Goal: Information Seeking & Learning: Learn about a topic

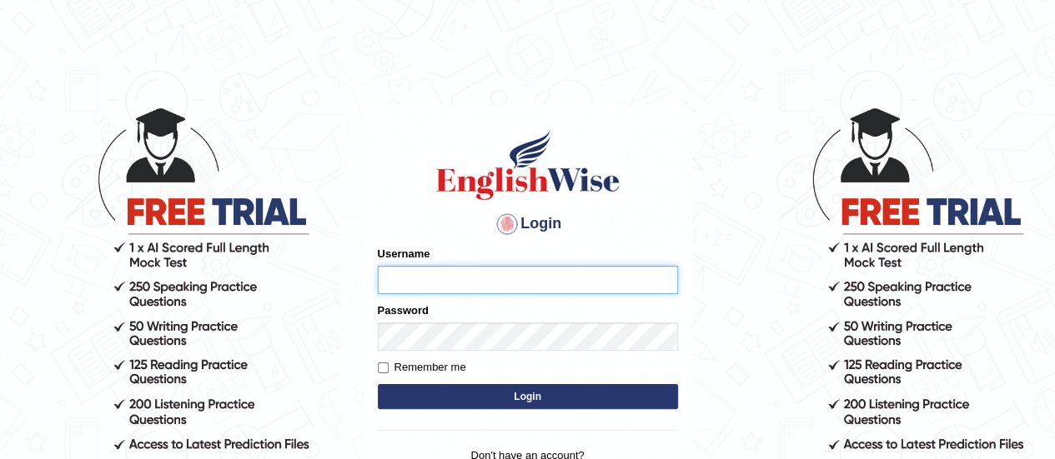
click at [435, 286] on input "Username" at bounding box center [528, 280] width 300 height 28
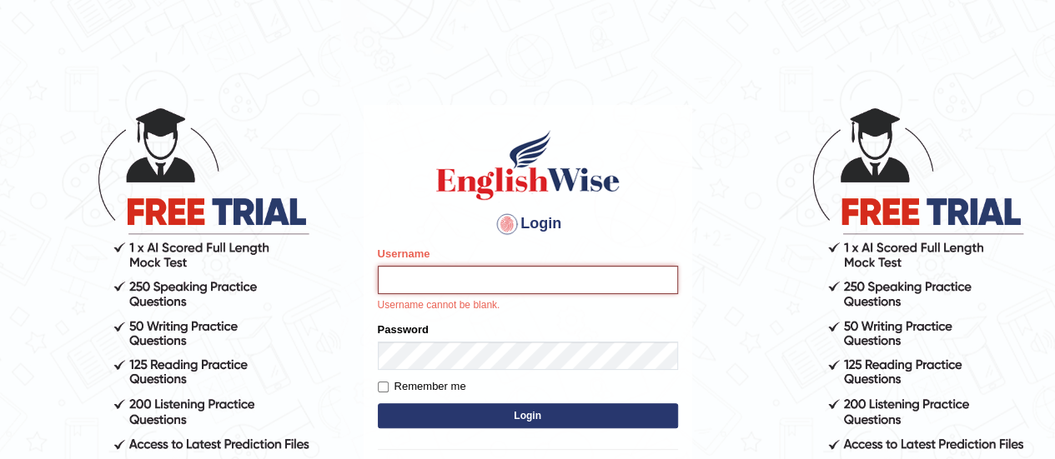
type input "Johncross"
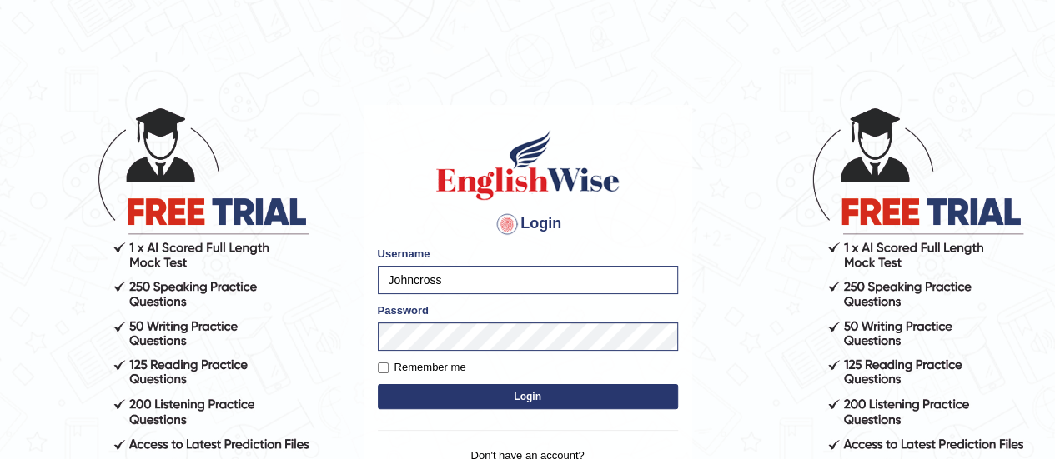
click at [515, 398] on button "Login" at bounding box center [528, 396] width 300 height 25
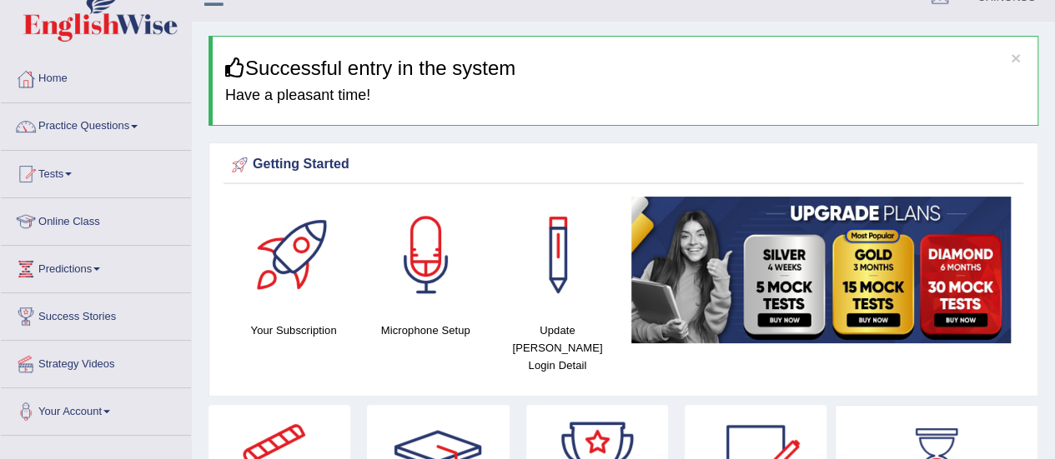
scroll to position [26, 0]
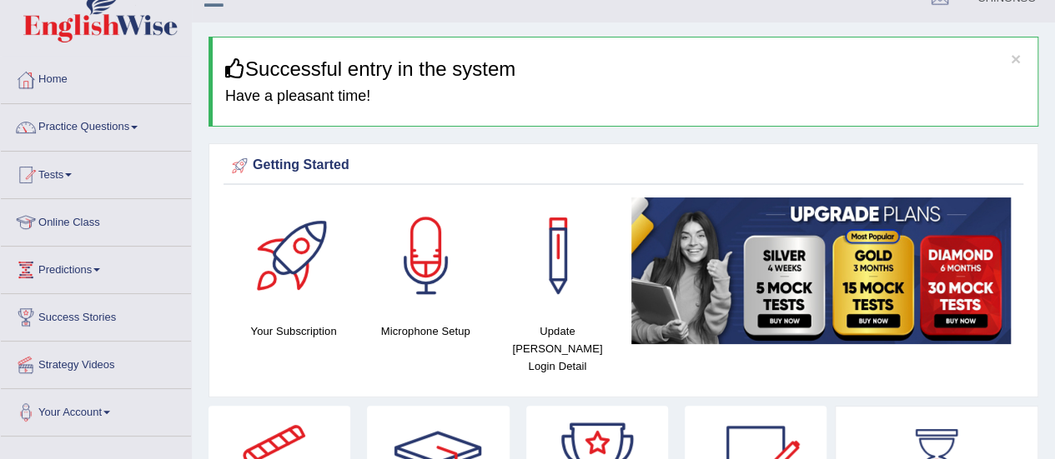
click at [78, 228] on link "Online Class" at bounding box center [96, 220] width 190 height 42
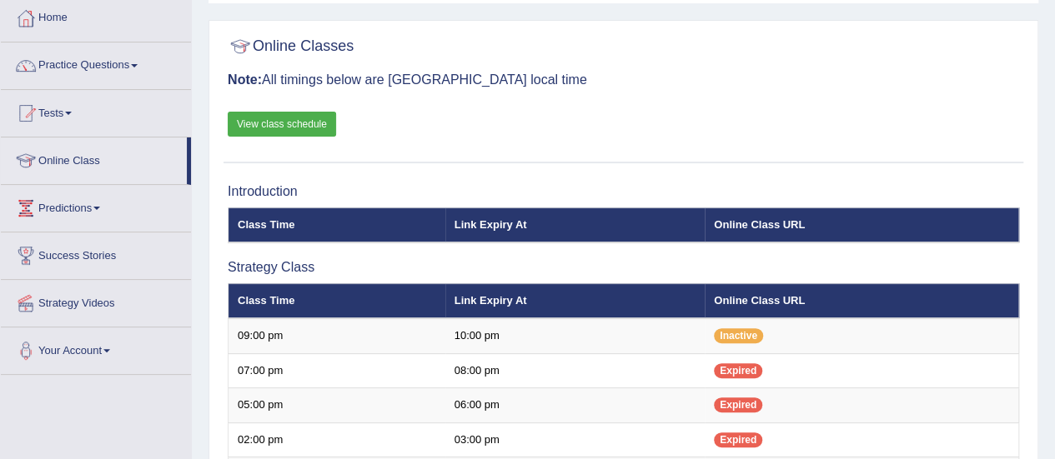
scroll to position [88, 0]
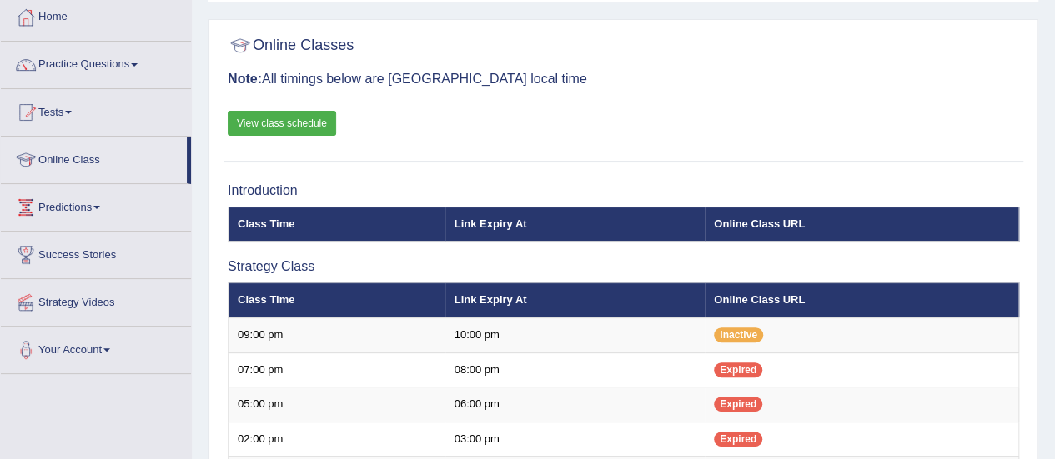
click at [77, 57] on link "Practice Questions" at bounding box center [96, 63] width 190 height 42
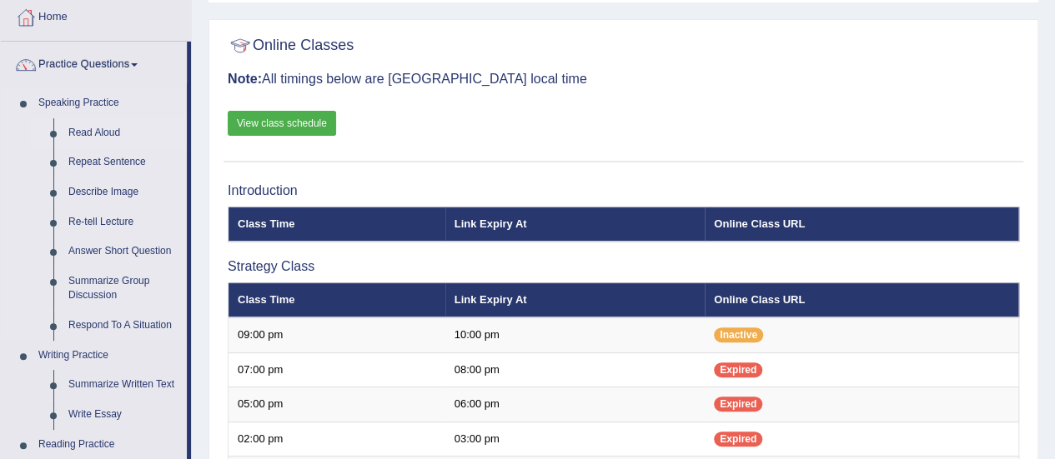
click at [97, 131] on link "Read Aloud" at bounding box center [124, 133] width 126 height 30
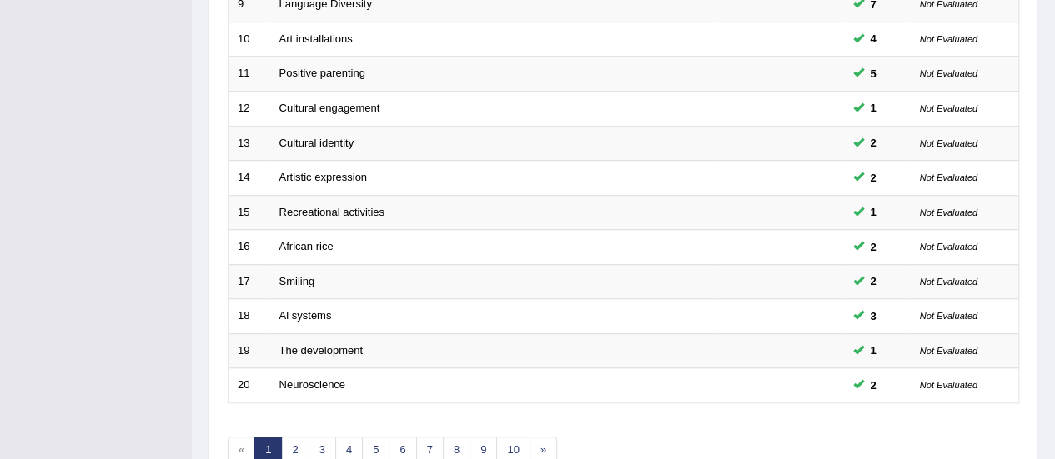
scroll to position [636, 0]
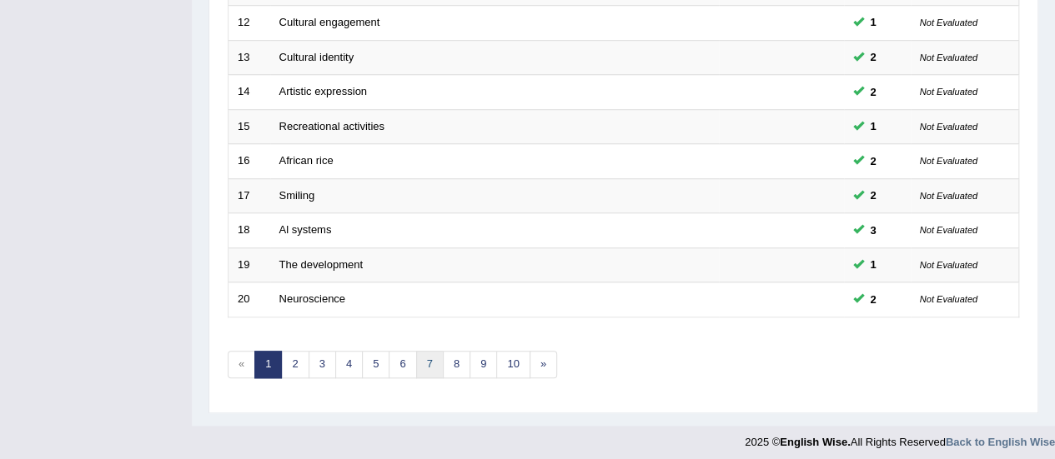
click at [423, 361] on link "7" at bounding box center [430, 365] width 28 height 28
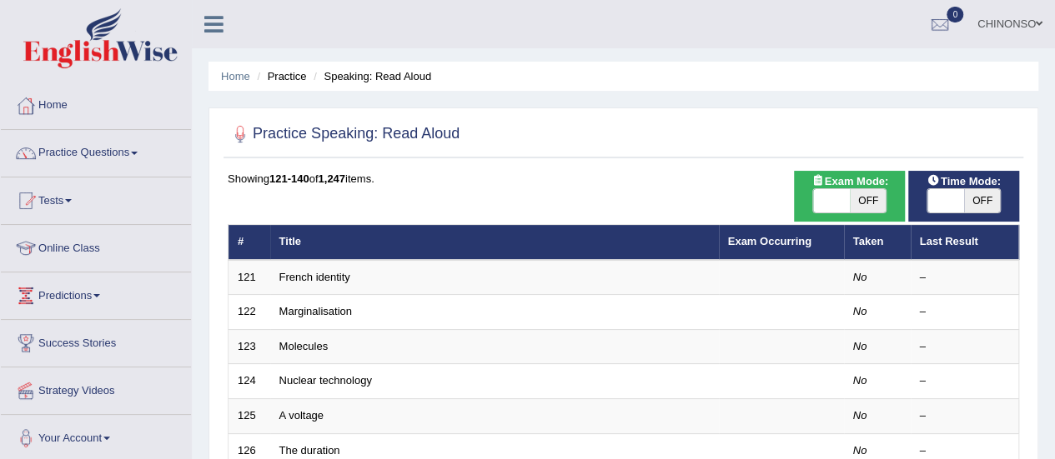
click at [867, 203] on span "OFF" at bounding box center [867, 200] width 37 height 23
checkbox input "true"
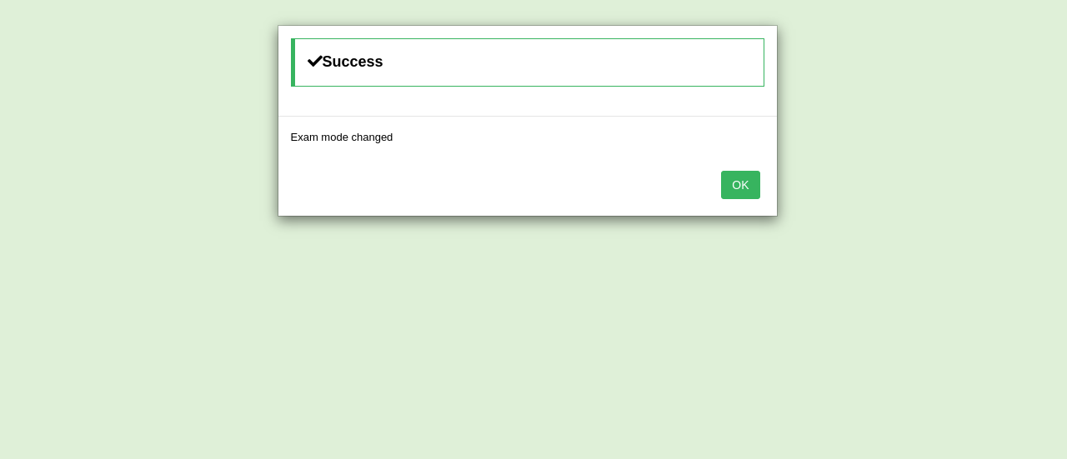
click at [745, 183] on button "OK" at bounding box center [740, 185] width 38 height 28
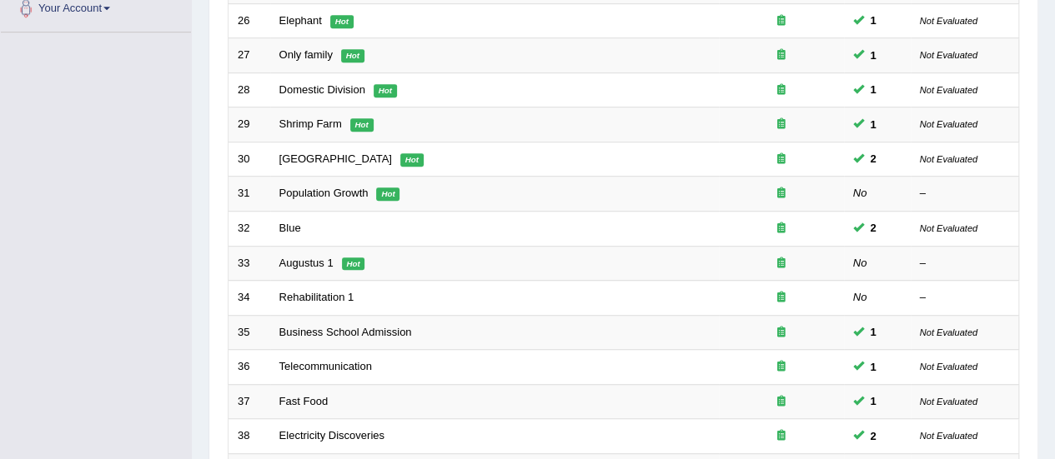
scroll to position [602, 0]
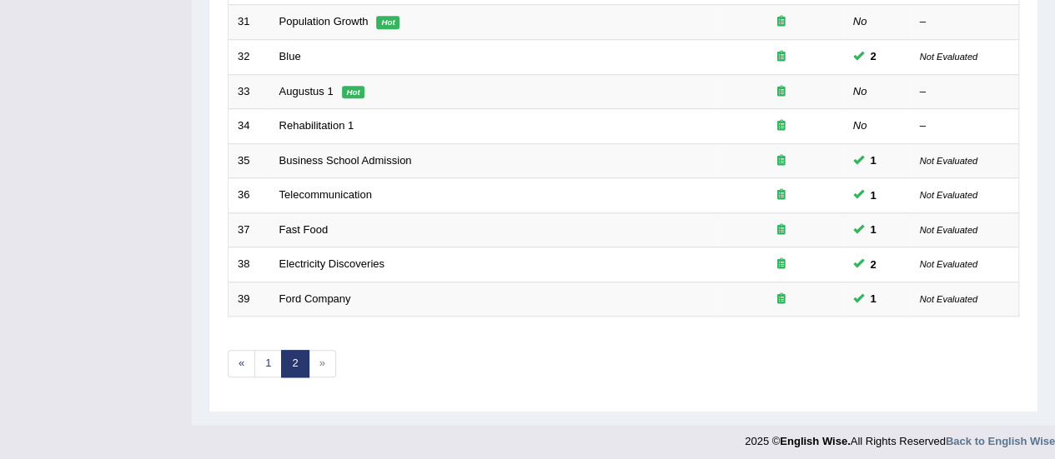
click at [323, 355] on span "»" at bounding box center [322, 364] width 28 height 28
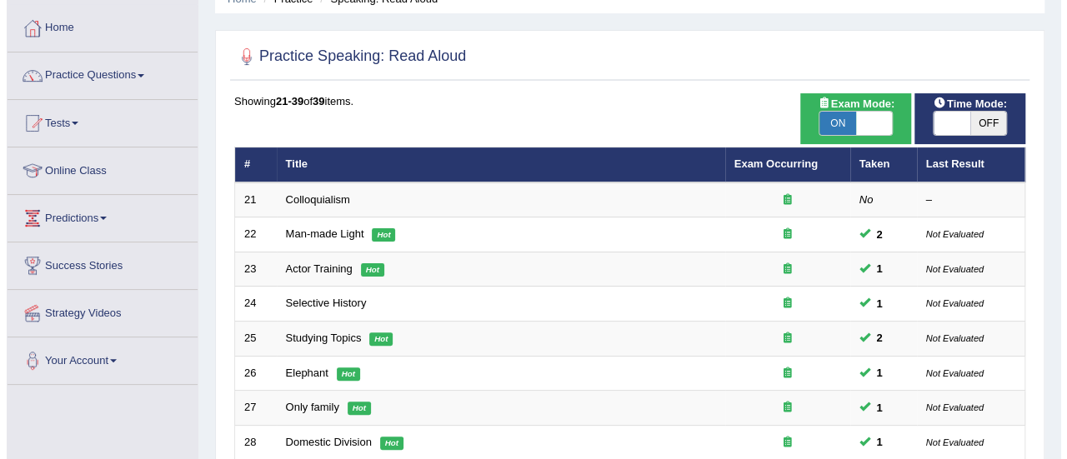
scroll to position [83, 0]
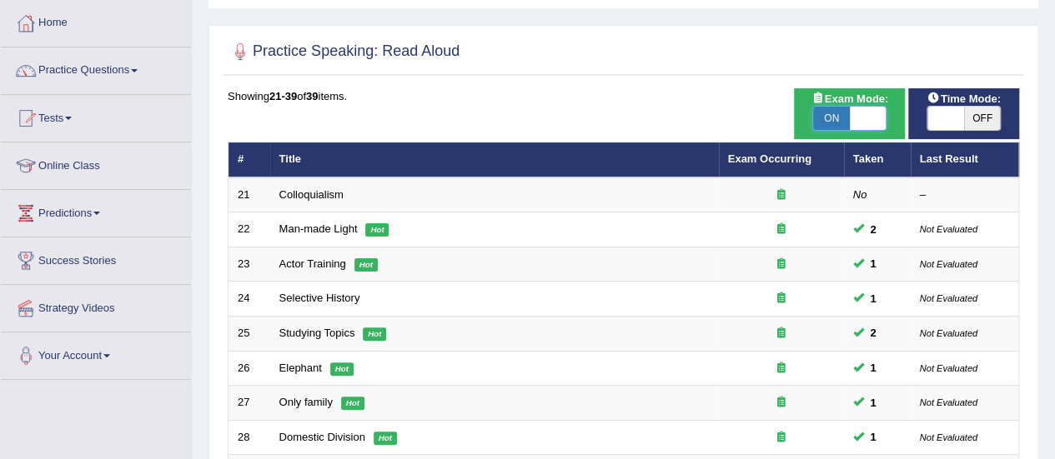
click at [861, 114] on span at bounding box center [867, 118] width 37 height 23
checkbox input "false"
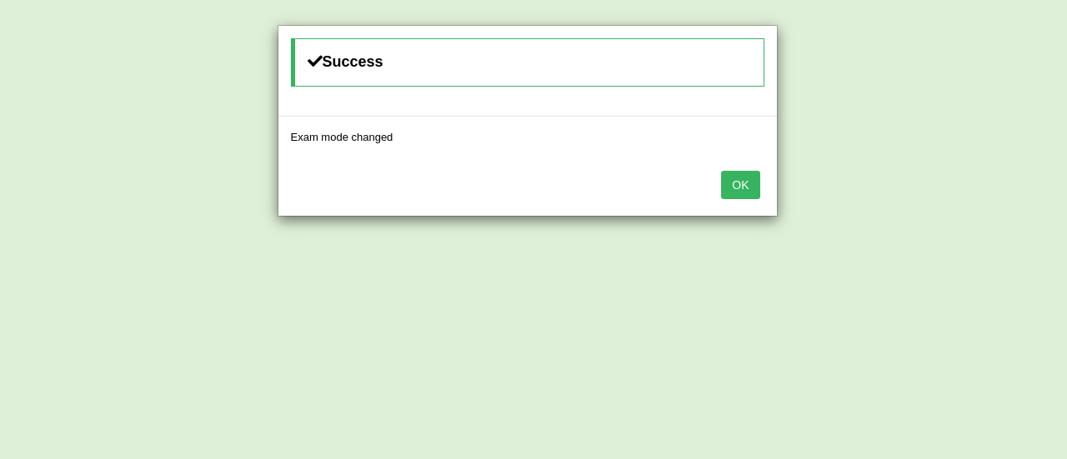
click at [735, 188] on button "OK" at bounding box center [740, 185] width 38 height 28
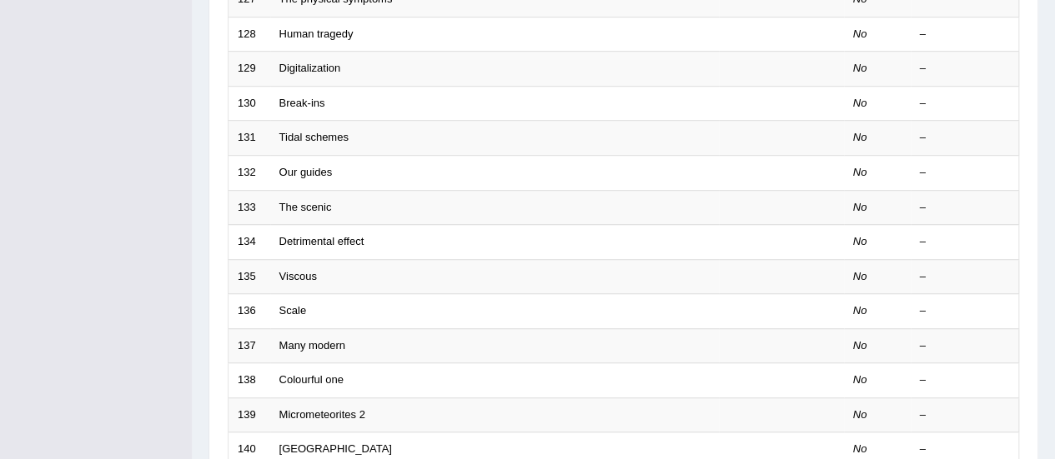
scroll to position [636, 0]
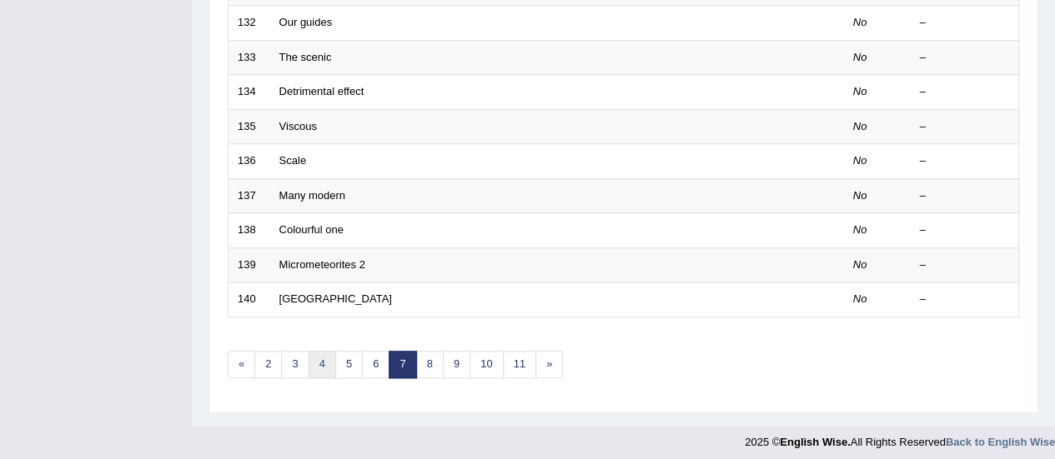
click at [315, 353] on link "4" at bounding box center [322, 365] width 28 height 28
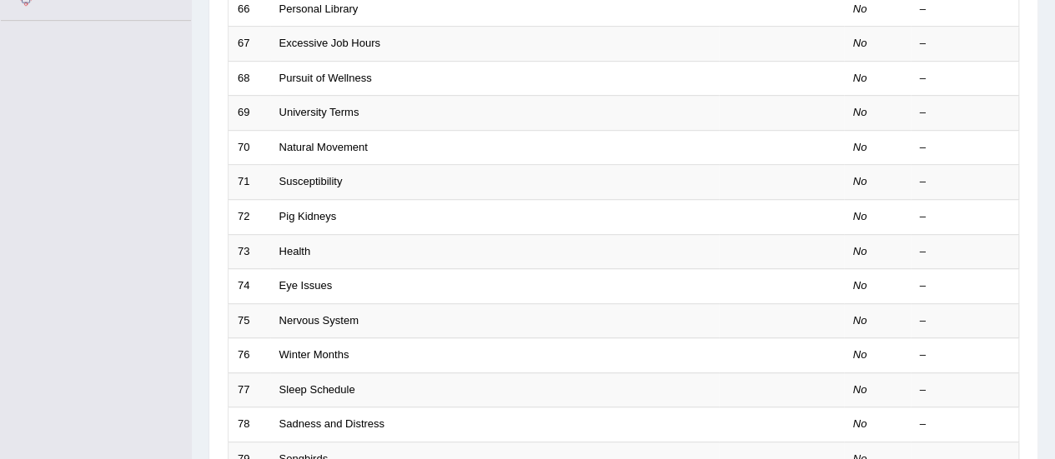
scroll to position [636, 0]
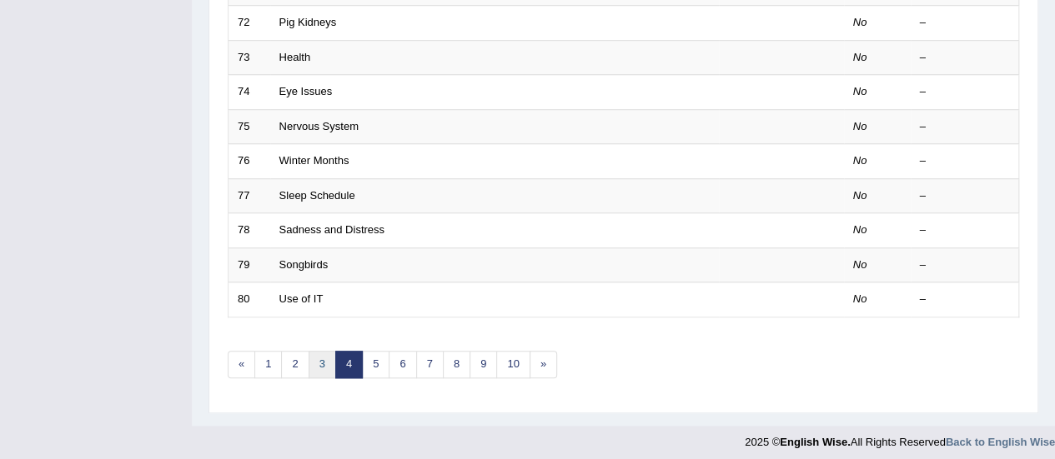
click at [316, 364] on link "3" at bounding box center [322, 365] width 28 height 28
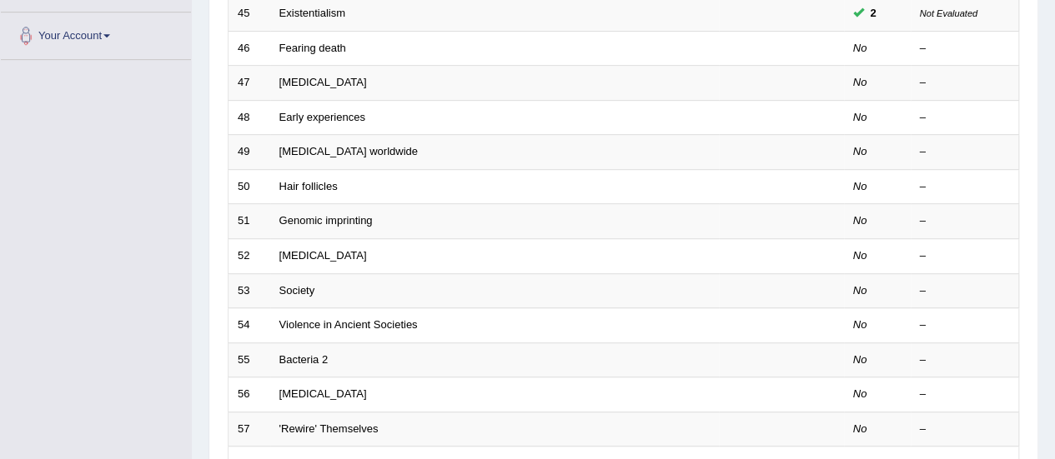
scroll to position [403, 0]
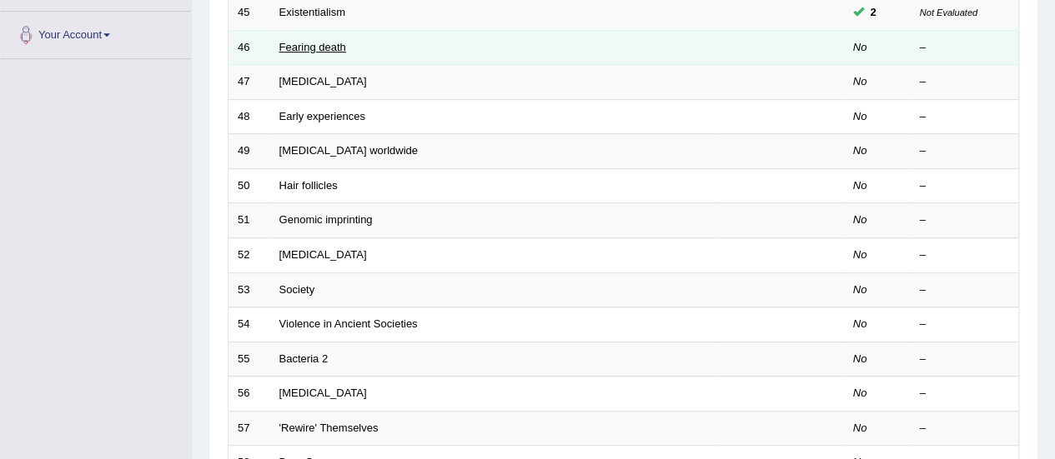
click at [323, 45] on link "Fearing death" at bounding box center [312, 47] width 67 height 13
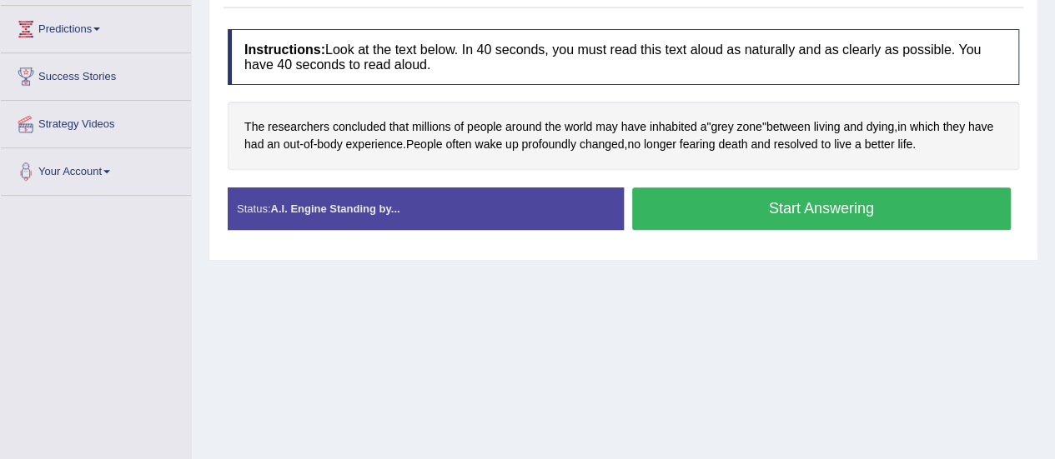
scroll to position [270, 0]
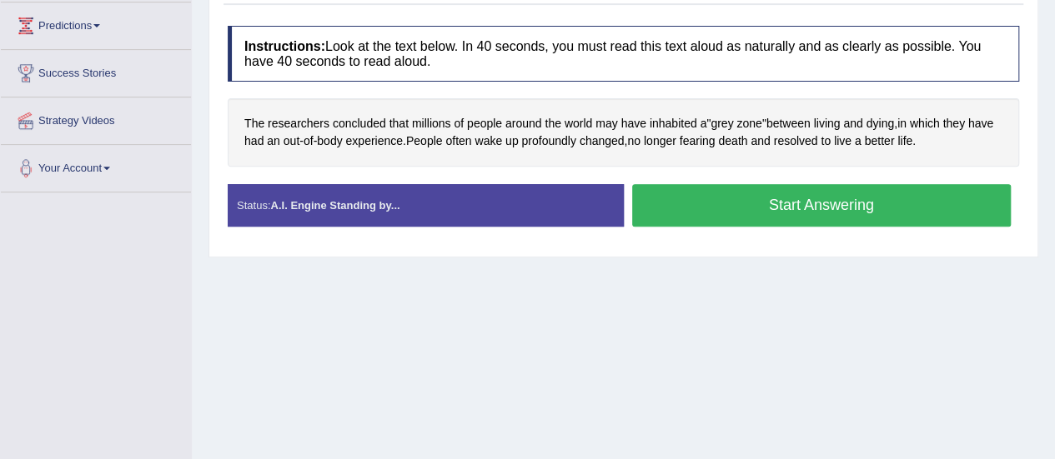
click at [712, 205] on button "Start Answering" at bounding box center [821, 205] width 379 height 43
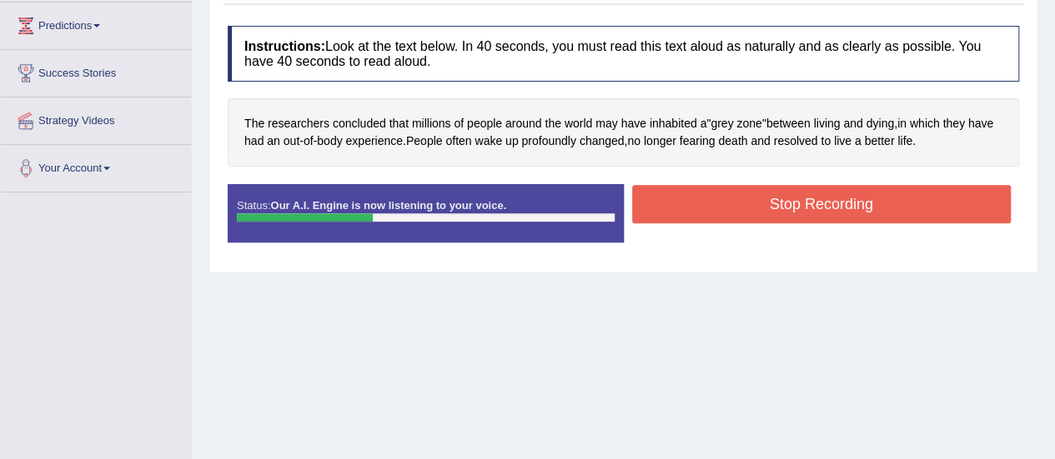
click at [712, 205] on button "Stop Recording" at bounding box center [821, 204] width 379 height 38
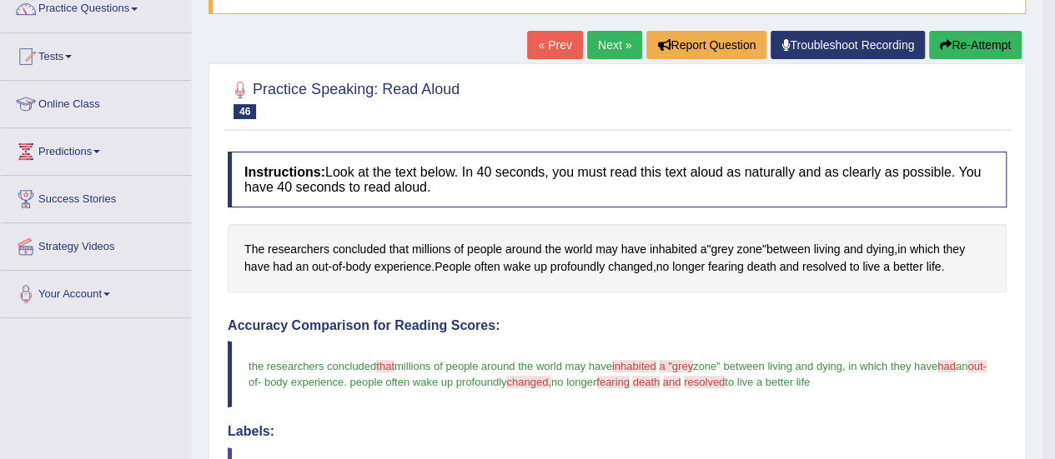
scroll to position [145, 0]
click at [611, 38] on link "Next »" at bounding box center [614, 44] width 55 height 28
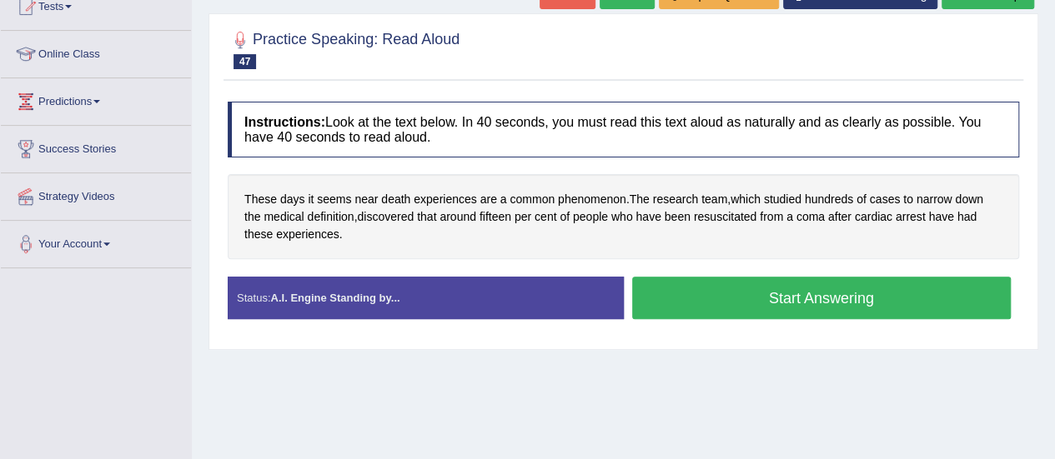
scroll to position [196, 0]
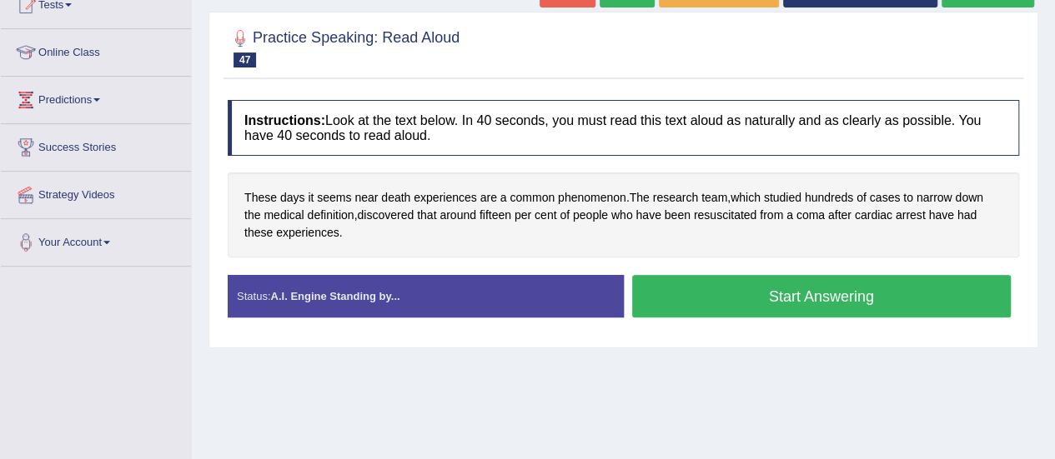
click at [750, 296] on button "Start Answering" at bounding box center [821, 296] width 379 height 43
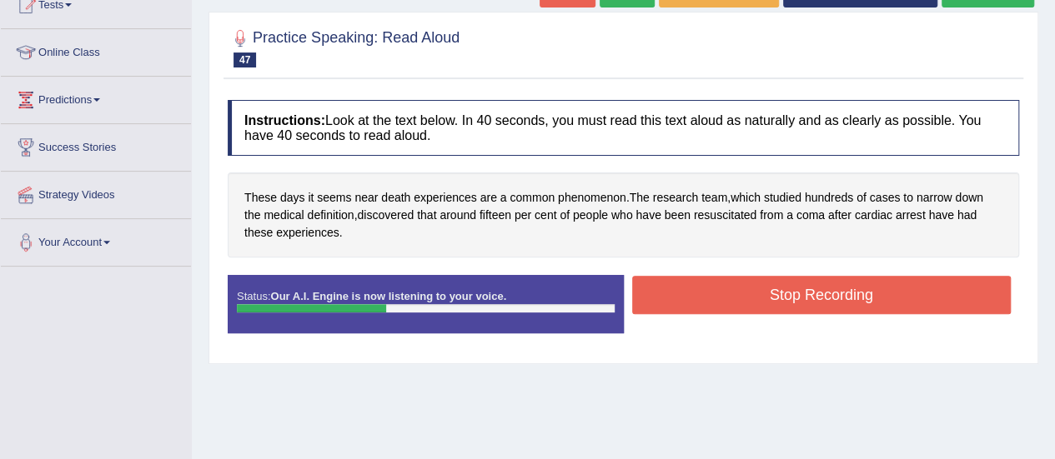
click at [750, 296] on button "Stop Recording" at bounding box center [821, 295] width 379 height 38
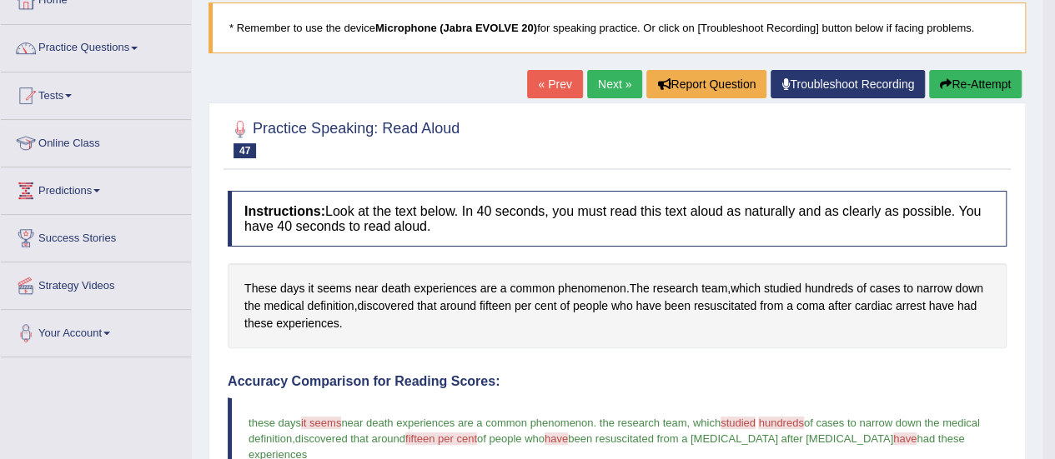
scroll to position [104, 0]
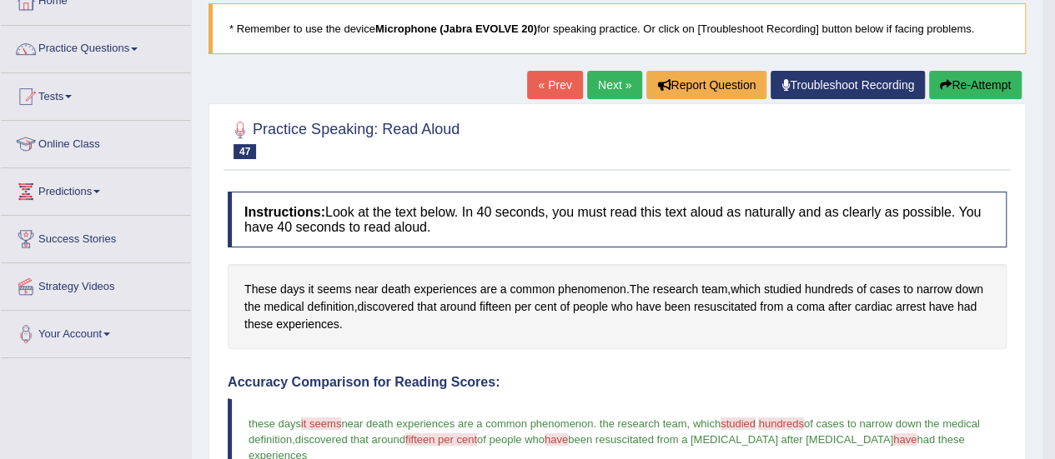
click at [604, 79] on link "Next »" at bounding box center [614, 85] width 55 height 28
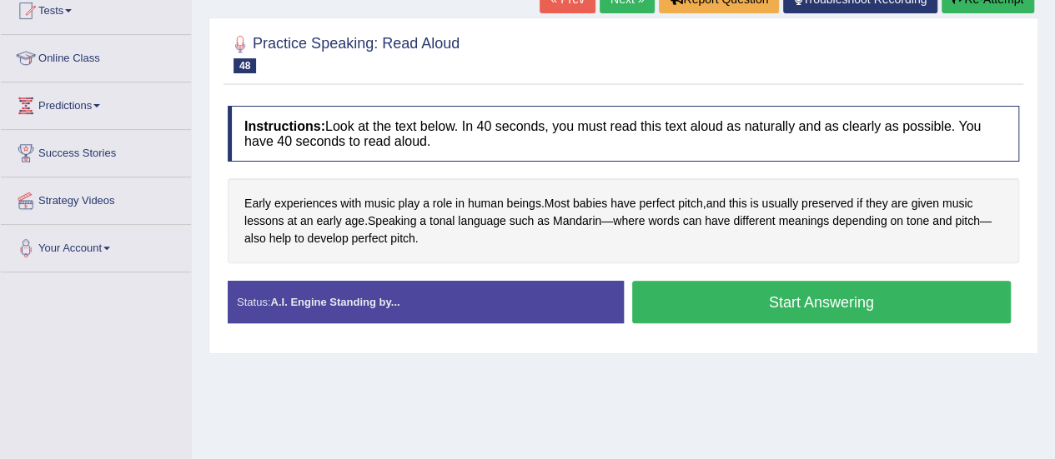
scroll to position [192, 0]
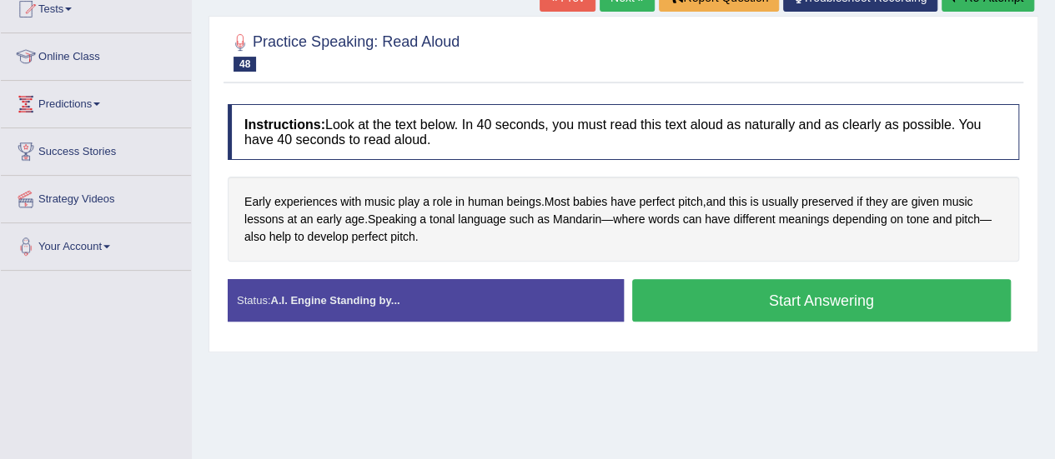
click at [704, 298] on button "Start Answering" at bounding box center [821, 300] width 379 height 43
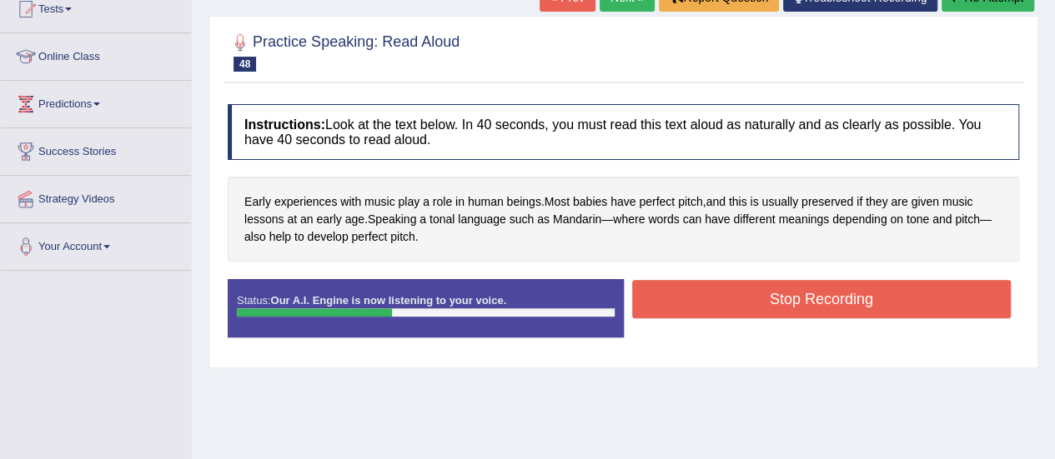
click at [704, 298] on button "Stop Recording" at bounding box center [821, 299] width 379 height 38
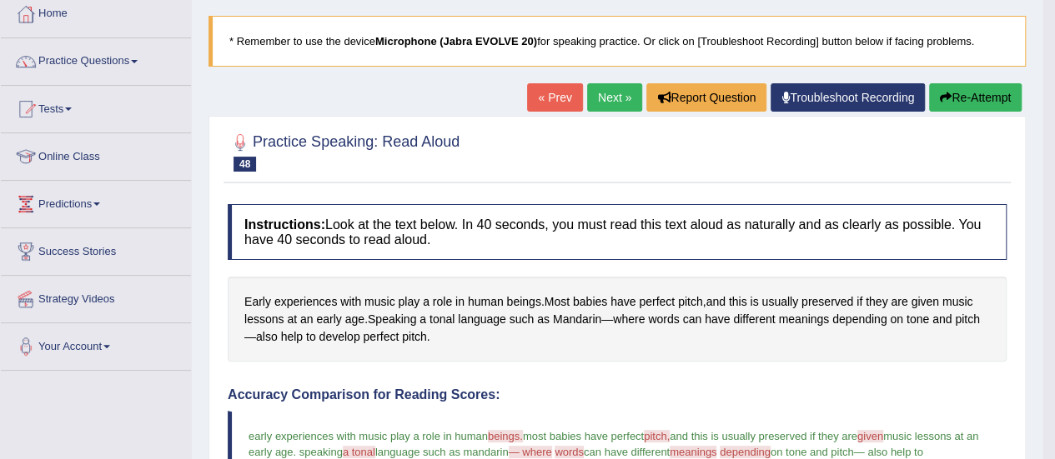
scroll to position [45, 0]
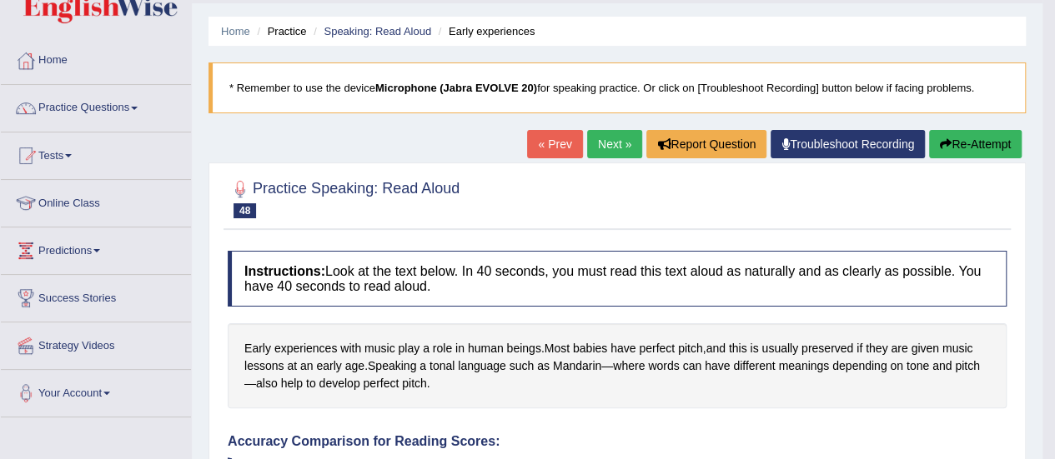
click at [614, 143] on link "Next »" at bounding box center [614, 144] width 55 height 28
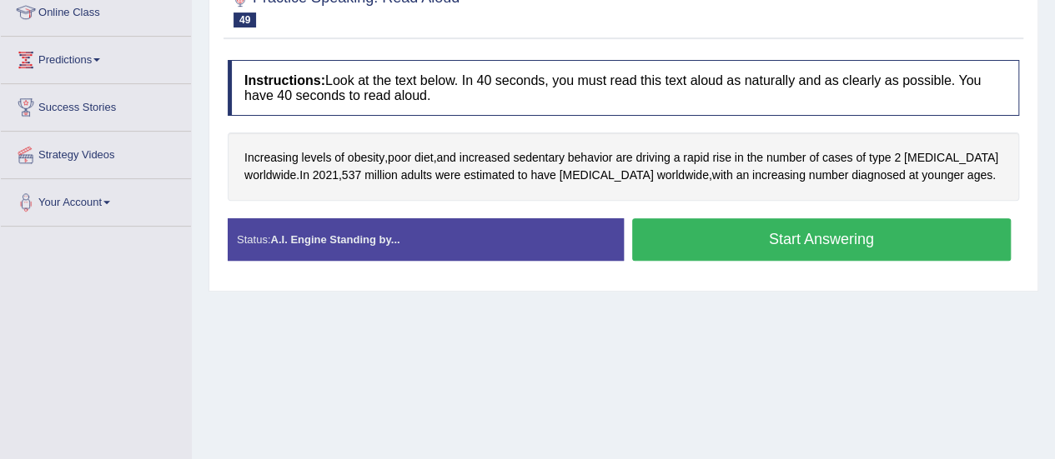
scroll to position [243, 0]
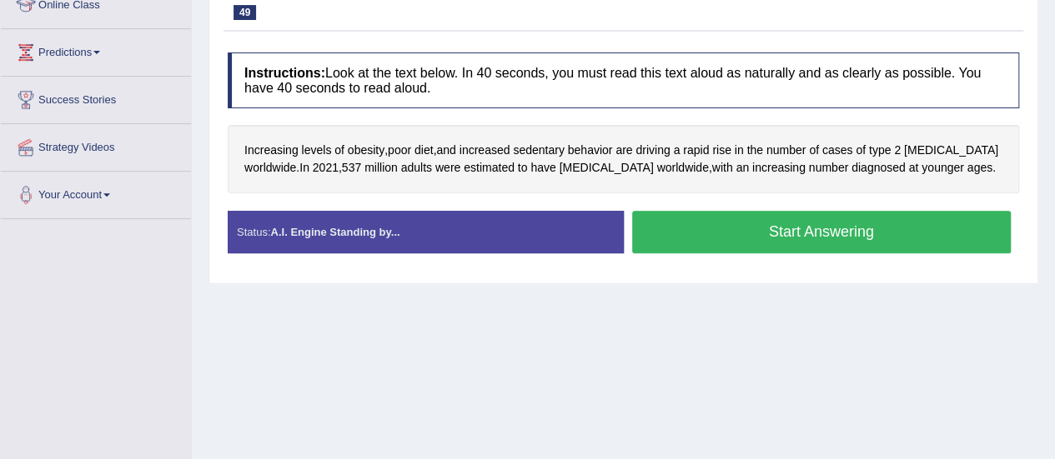
click at [724, 231] on button "Start Answering" at bounding box center [821, 232] width 379 height 43
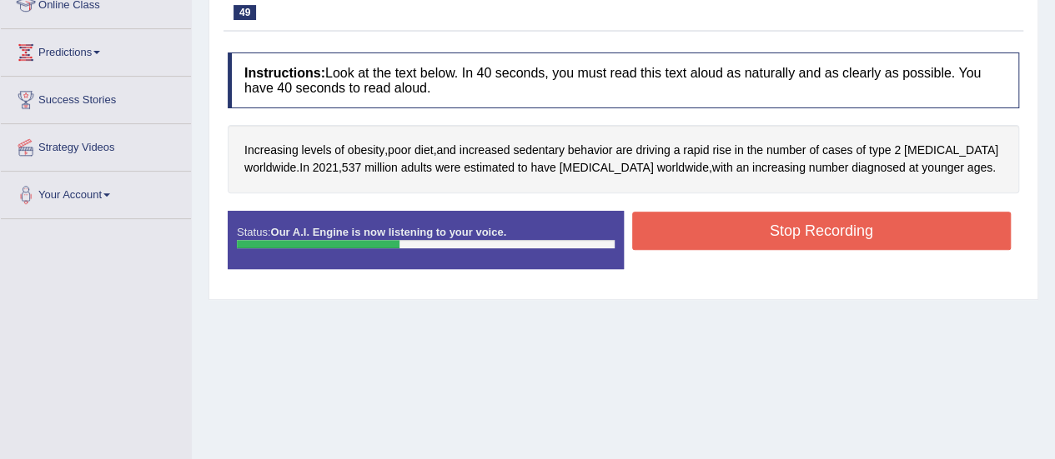
click at [724, 231] on button "Stop Recording" at bounding box center [821, 231] width 379 height 38
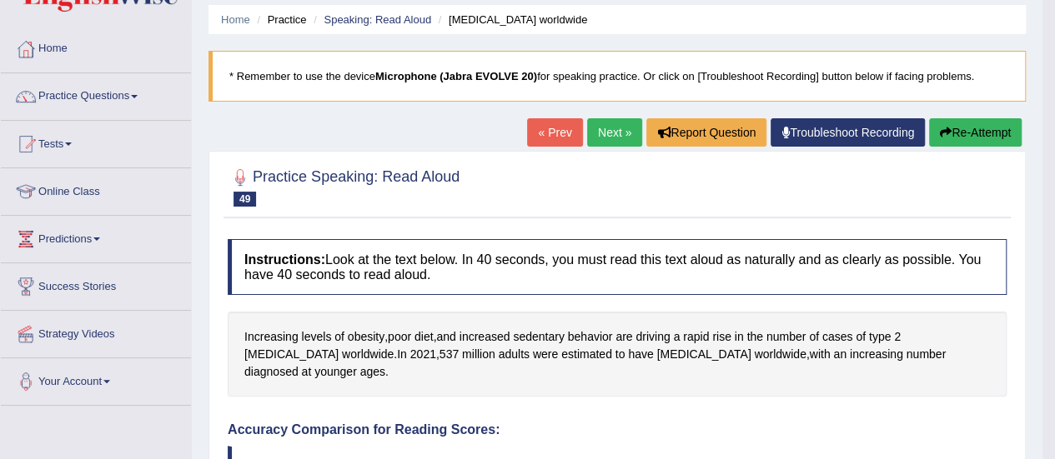
scroll to position [55, 0]
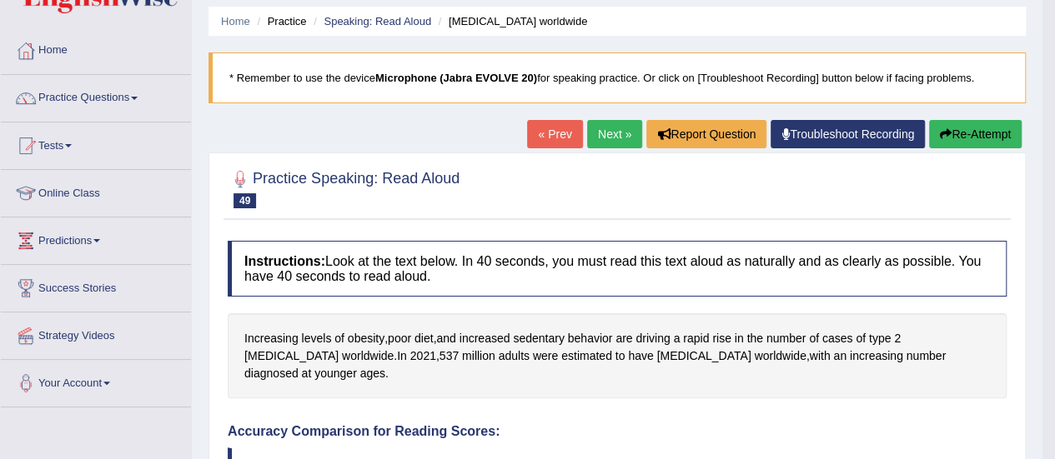
click at [964, 139] on button "Re-Attempt" at bounding box center [975, 134] width 93 height 28
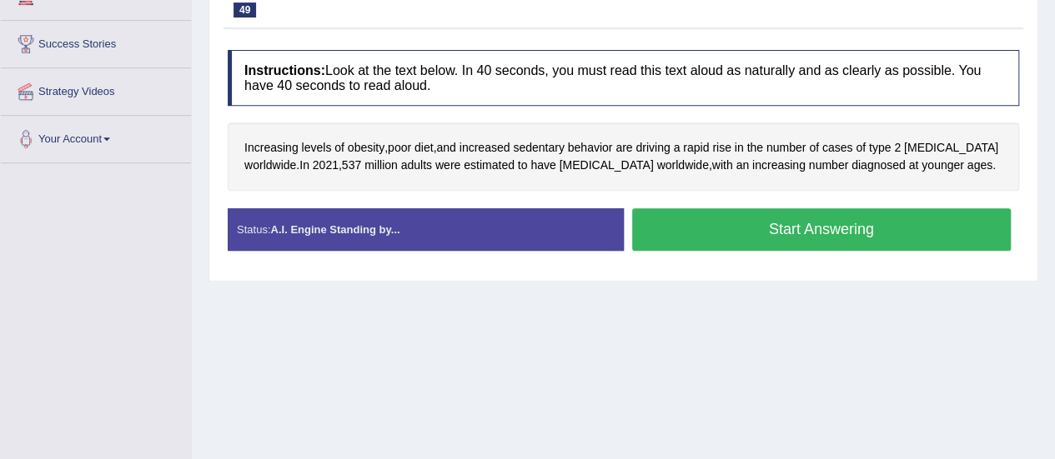
scroll to position [298, 0]
click at [690, 223] on button "Start Answering" at bounding box center [821, 230] width 379 height 43
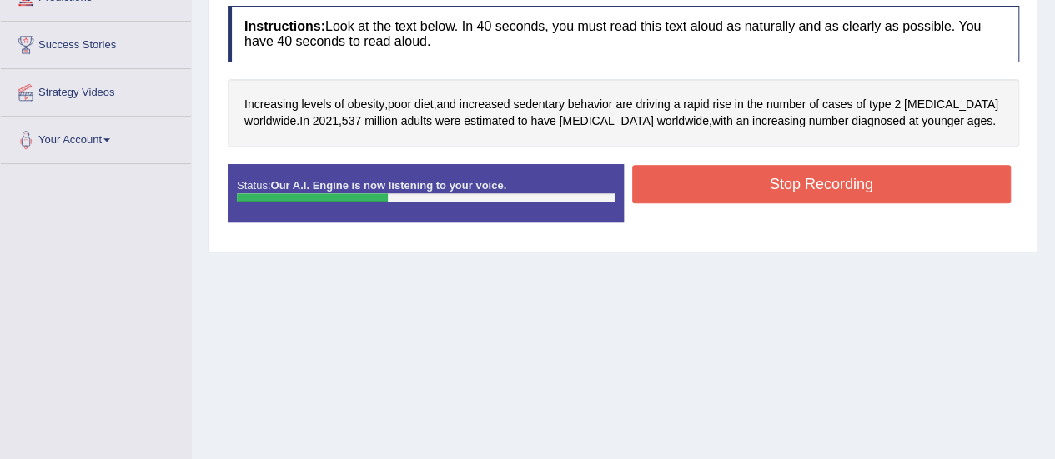
click at [696, 184] on button "Stop Recording" at bounding box center [821, 184] width 379 height 38
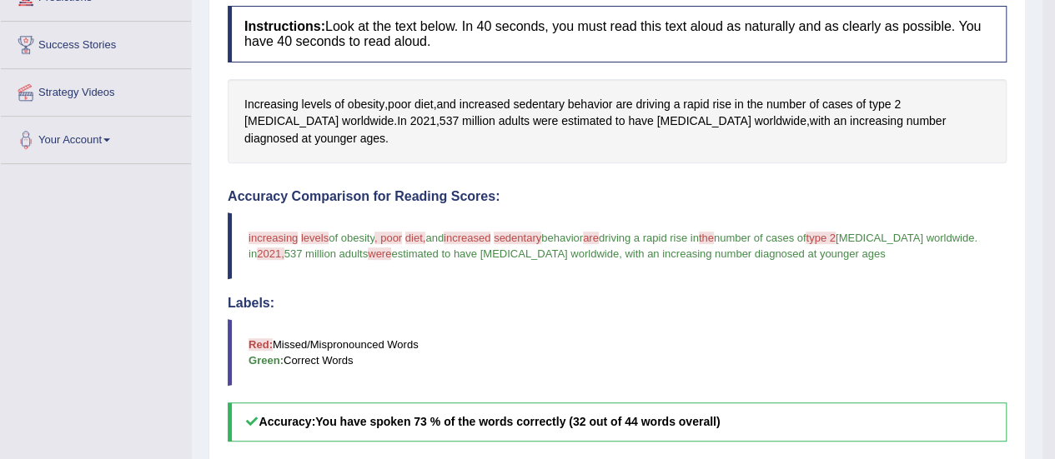
click at [696, 189] on h4 "Accuracy Comparison for Reading Scores:" at bounding box center [617, 196] width 779 height 15
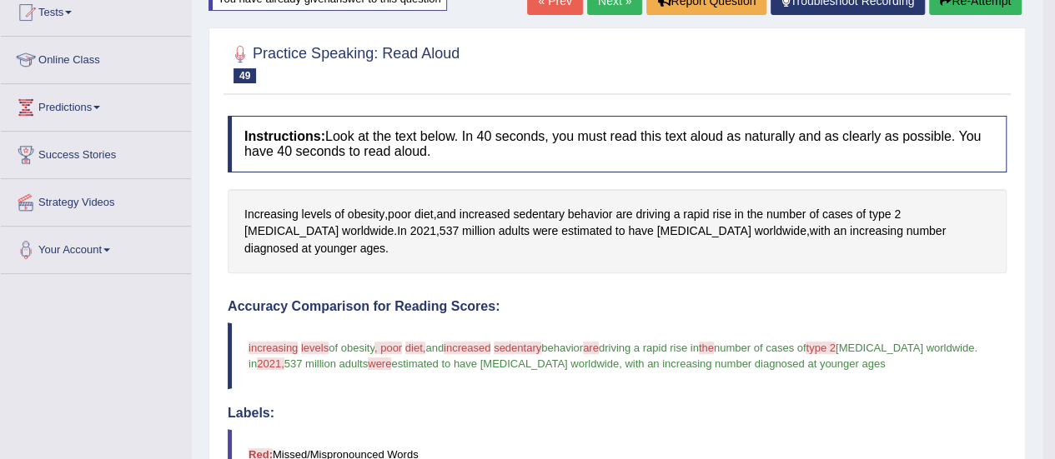
scroll to position [172, 0]
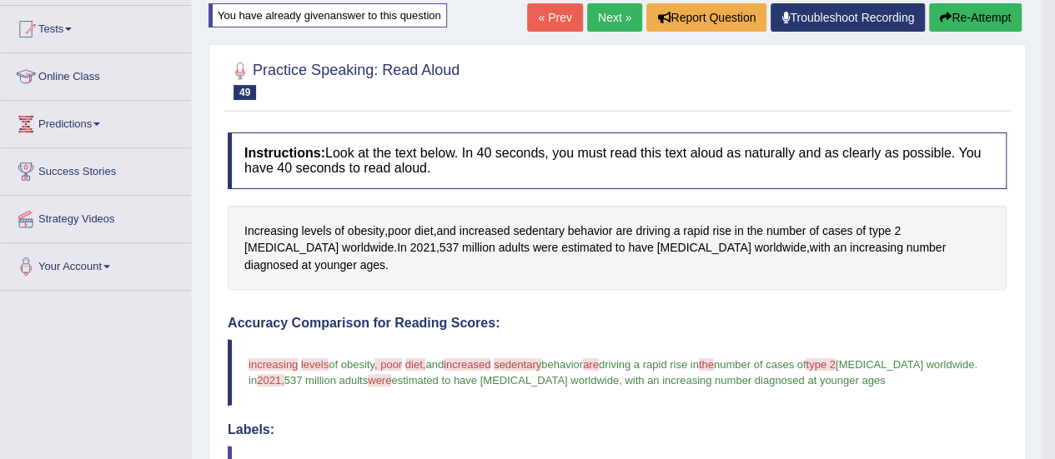
click at [974, 20] on button "Re-Attempt" at bounding box center [975, 17] width 93 height 28
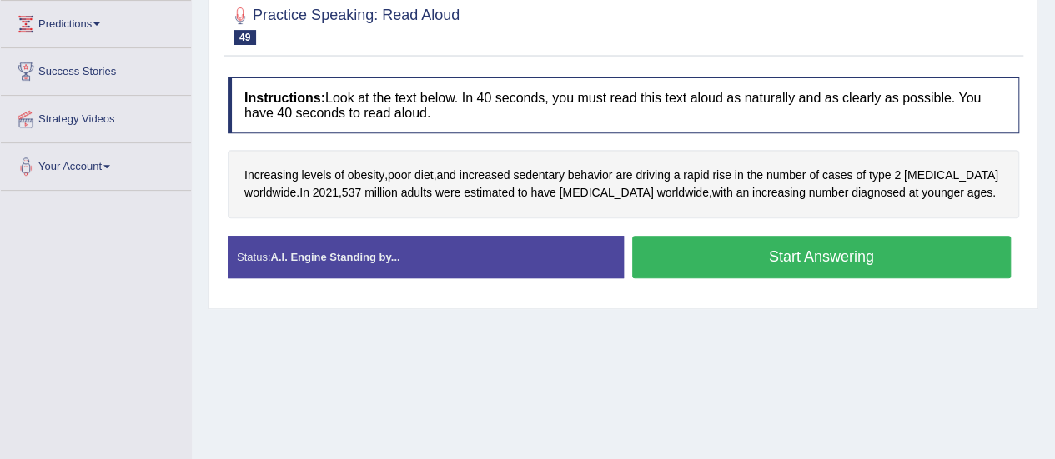
scroll to position [273, 0]
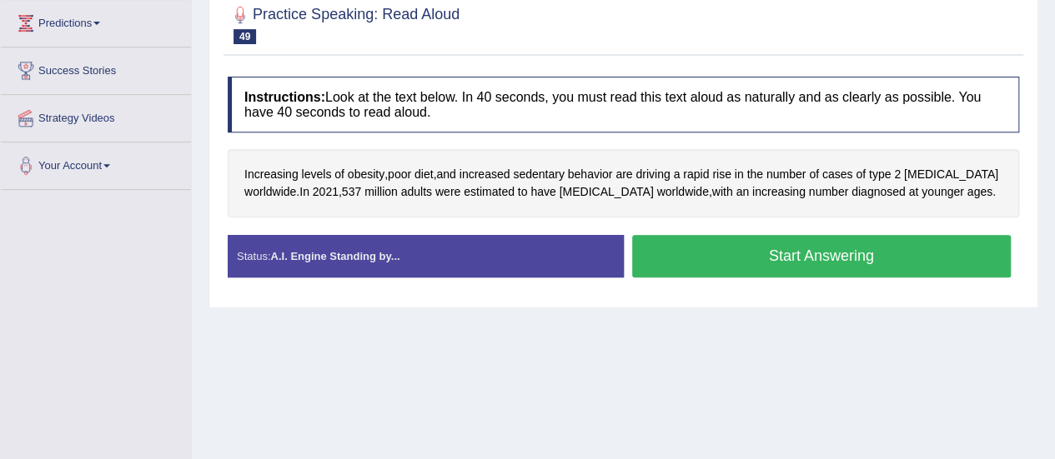
click at [700, 251] on button "Start Answering" at bounding box center [821, 256] width 379 height 43
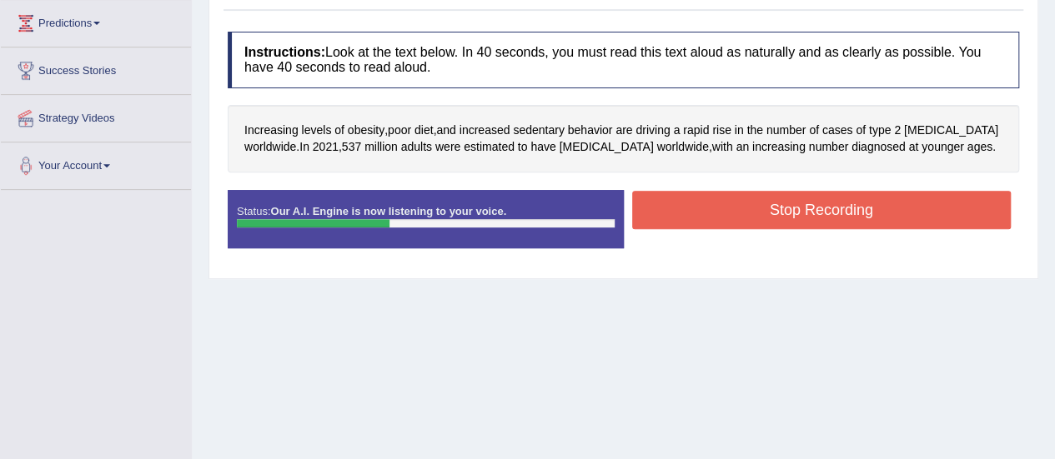
click at [722, 203] on button "Stop Recording" at bounding box center [821, 210] width 379 height 38
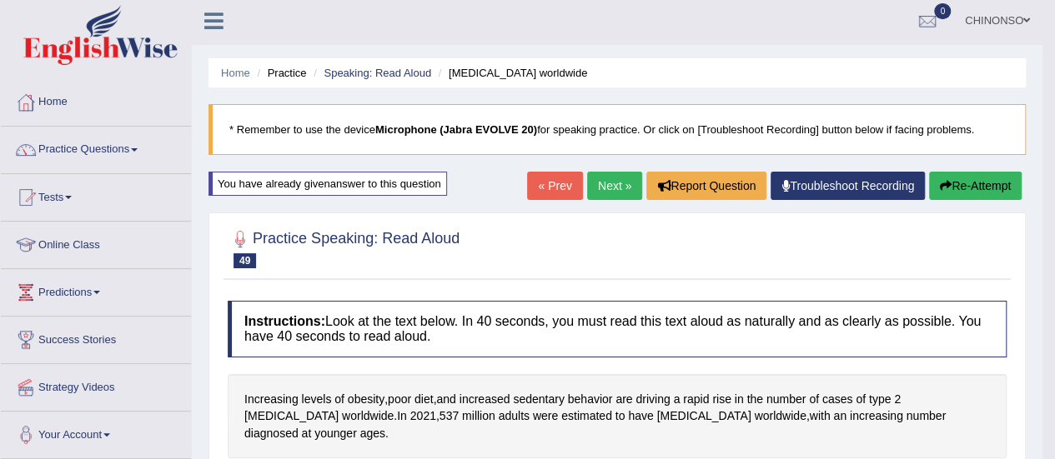
scroll to position [0, 0]
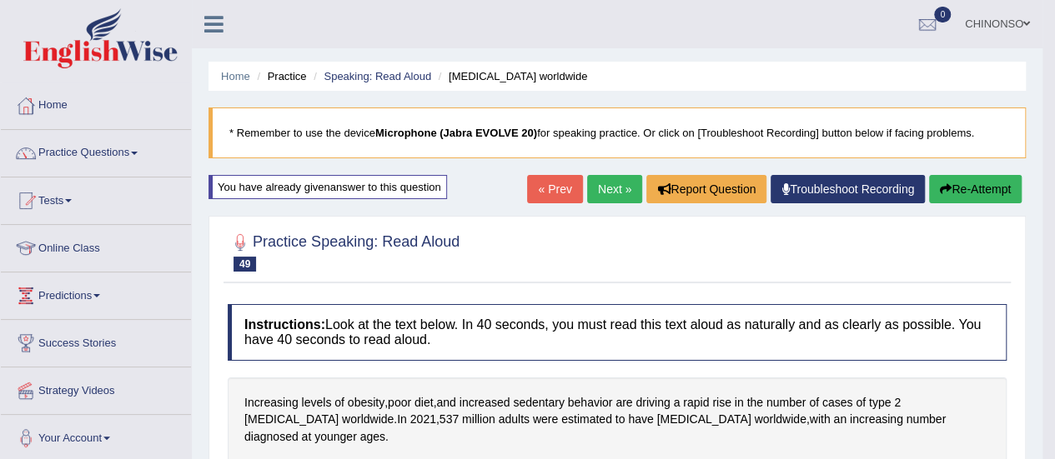
click at [597, 184] on link "Next »" at bounding box center [614, 189] width 55 height 28
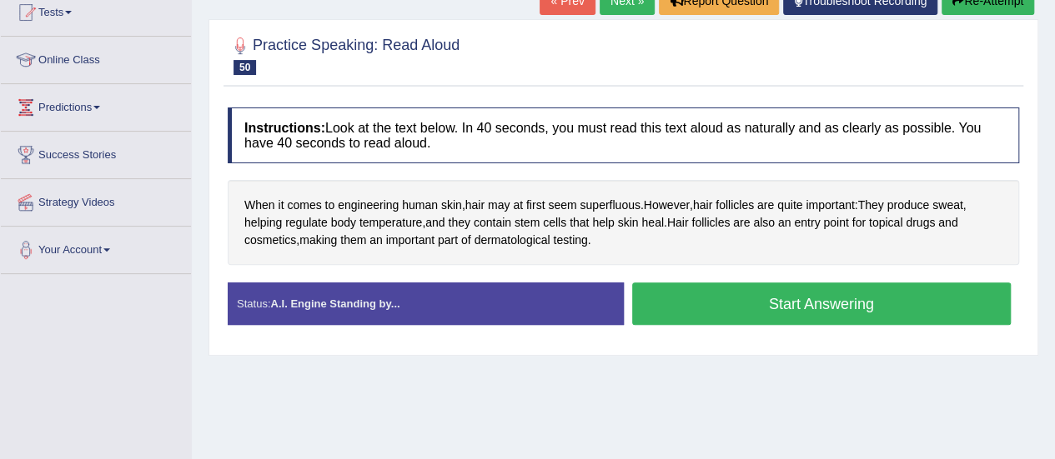
scroll to position [197, 0]
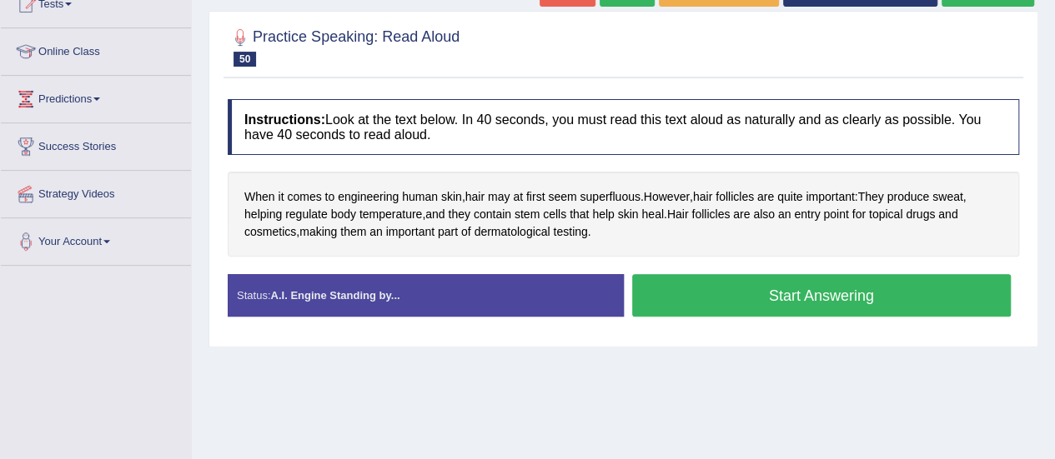
click at [729, 297] on button "Start Answering" at bounding box center [821, 295] width 379 height 43
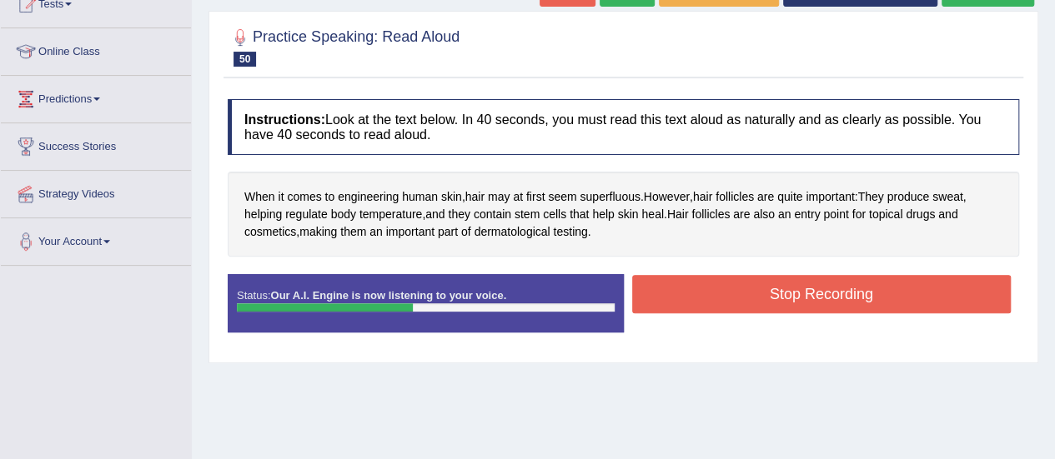
click at [729, 297] on button "Stop Recording" at bounding box center [821, 294] width 379 height 38
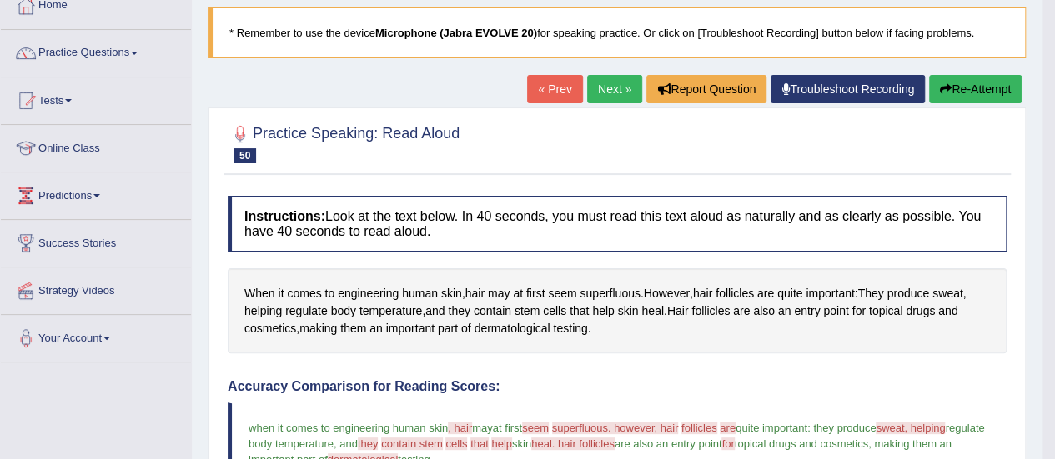
scroll to position [88, 0]
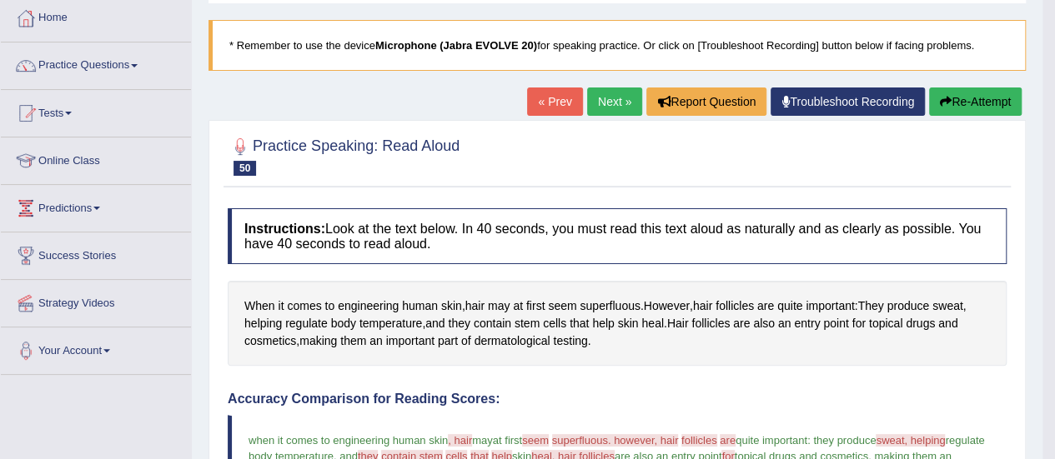
click at [609, 98] on link "Next »" at bounding box center [614, 102] width 55 height 28
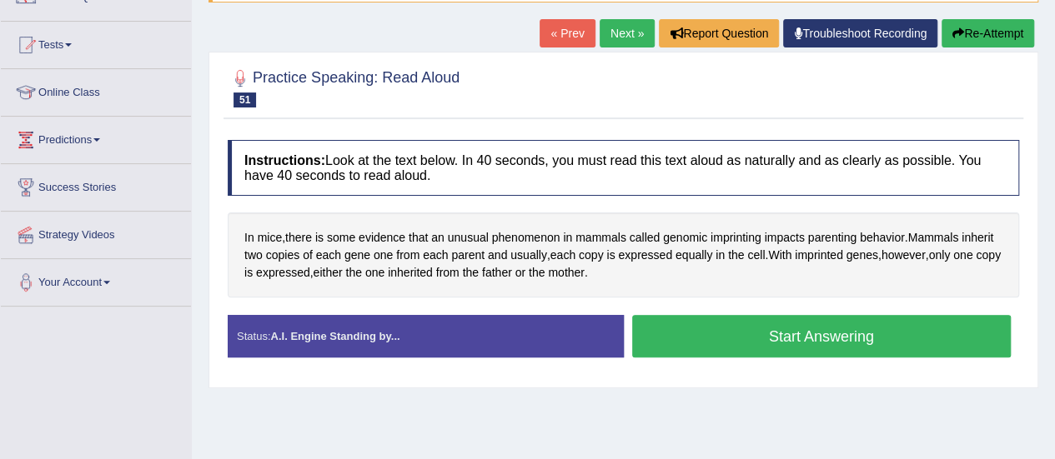
scroll to position [157, 0]
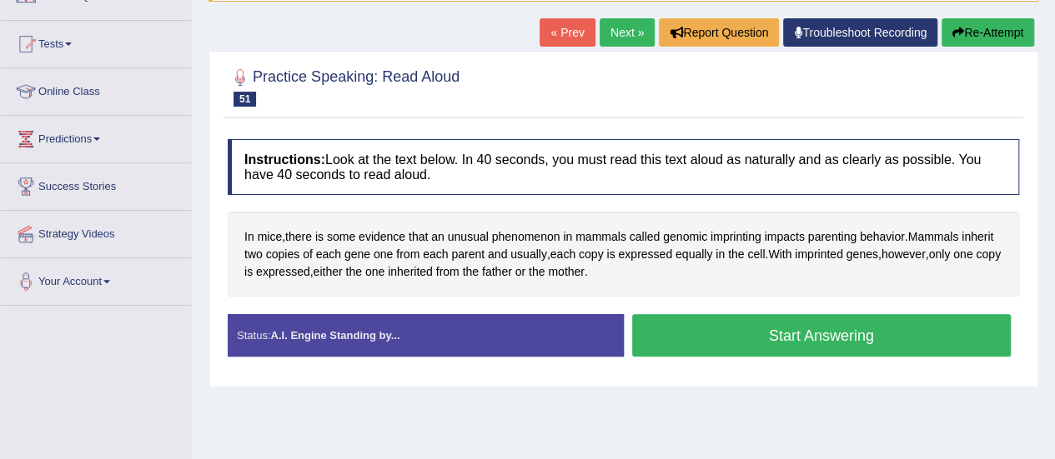
click at [670, 338] on button "Start Answering" at bounding box center [821, 335] width 379 height 43
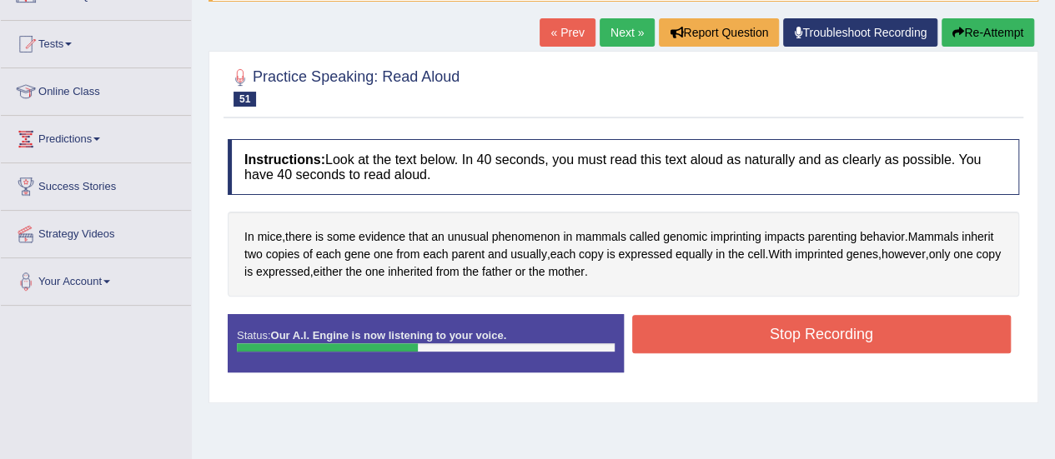
click at [670, 338] on button "Stop Recording" at bounding box center [821, 334] width 379 height 38
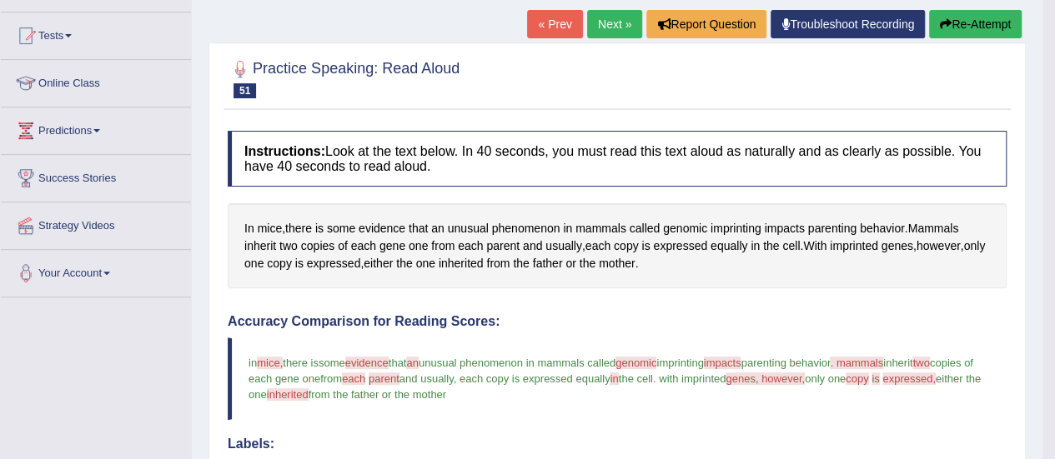
scroll to position [84, 0]
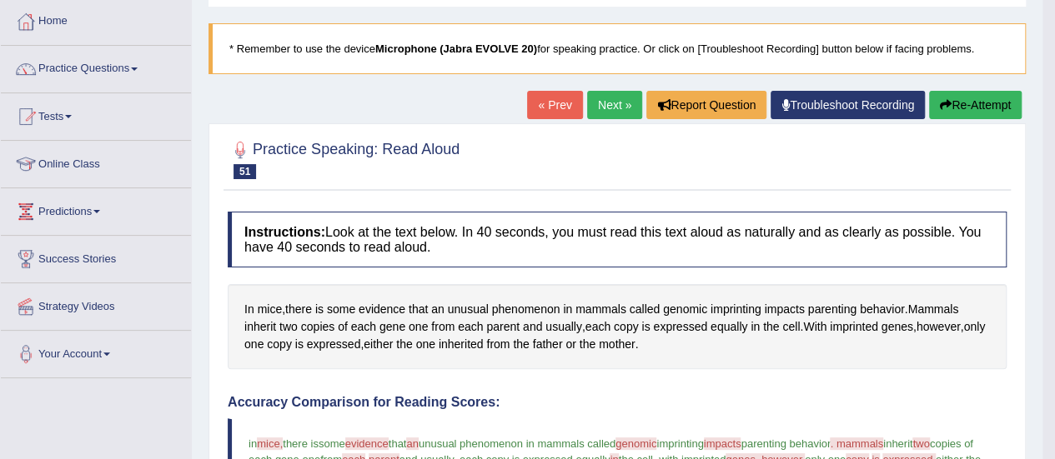
click at [600, 103] on link "Next »" at bounding box center [614, 105] width 55 height 28
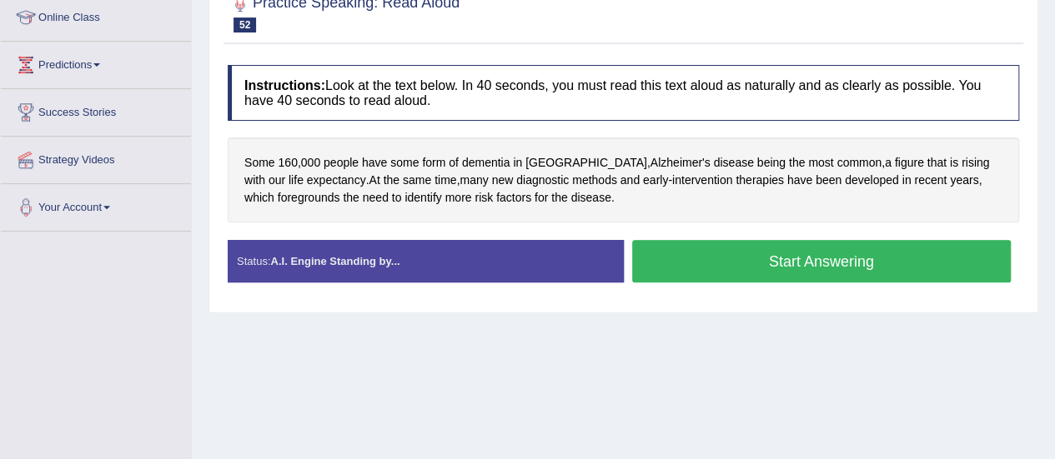
scroll to position [232, 0]
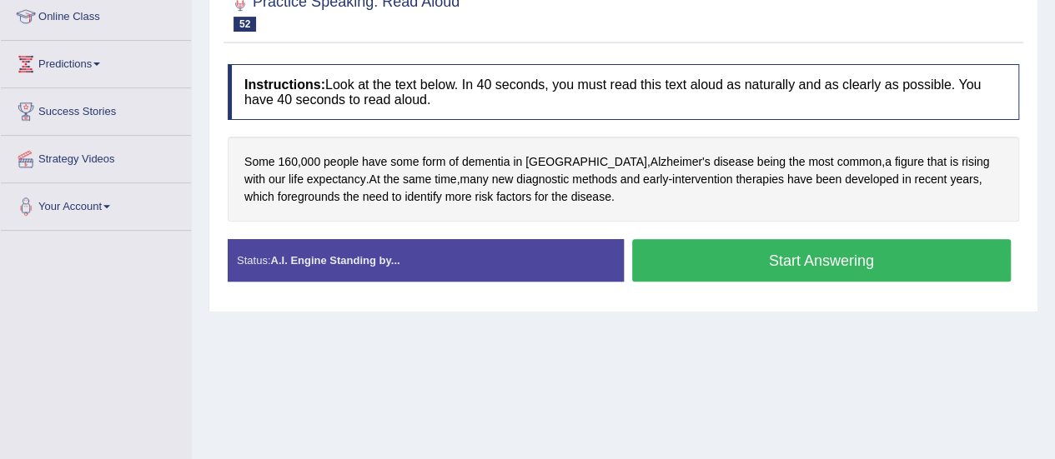
click at [672, 246] on button "Start Answering" at bounding box center [821, 260] width 379 height 43
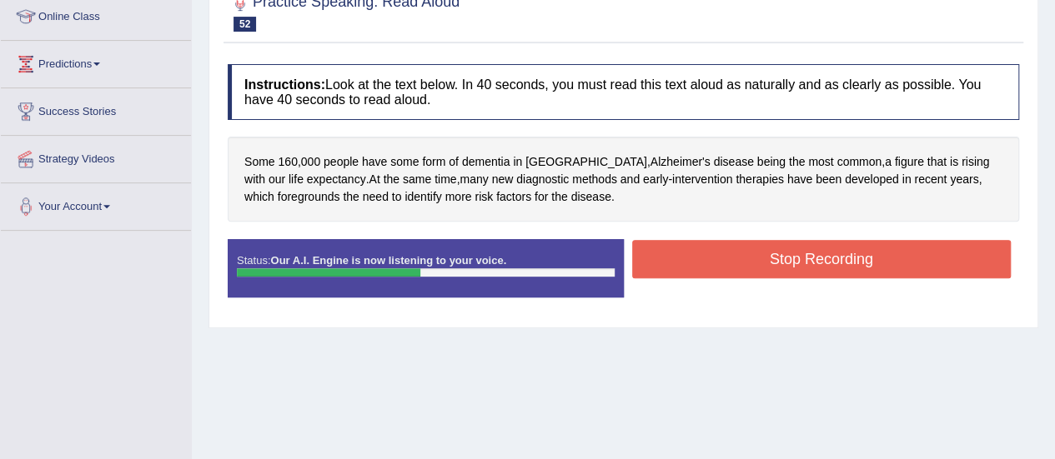
click at [684, 257] on button "Stop Recording" at bounding box center [821, 259] width 379 height 38
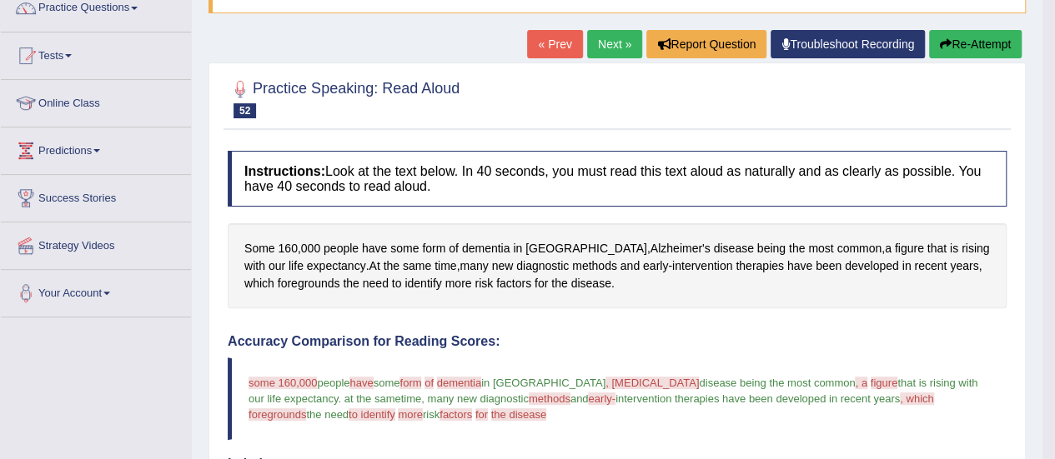
scroll to position [0, 0]
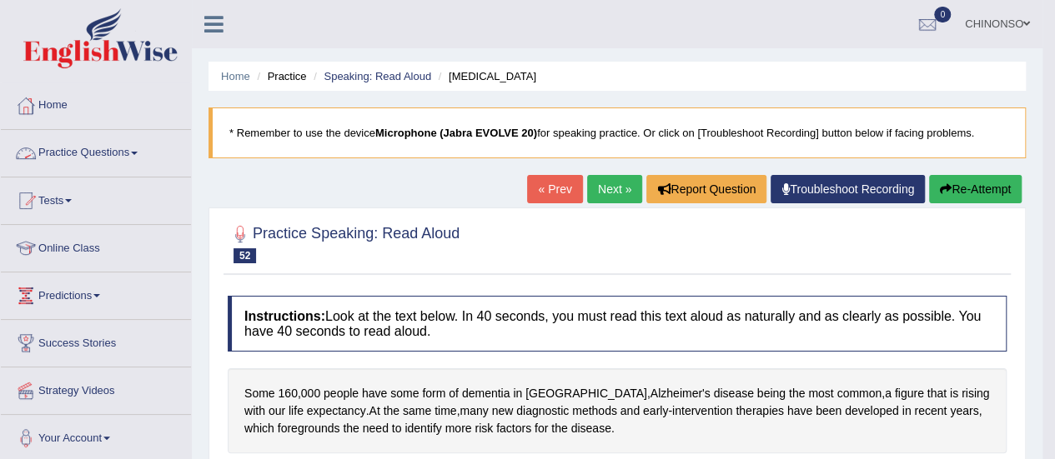
click at [118, 153] on link "Practice Questions" at bounding box center [96, 151] width 190 height 42
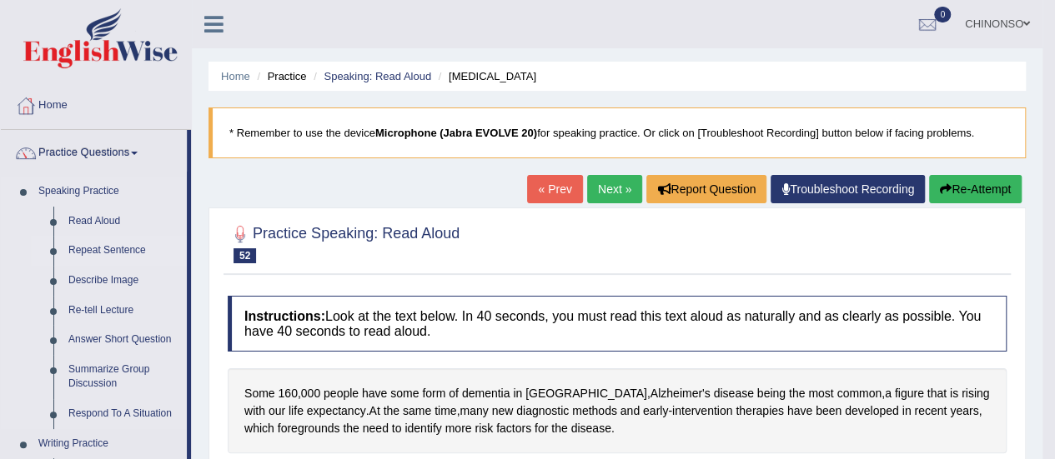
click at [113, 253] on link "Repeat Sentence" at bounding box center [124, 251] width 126 height 30
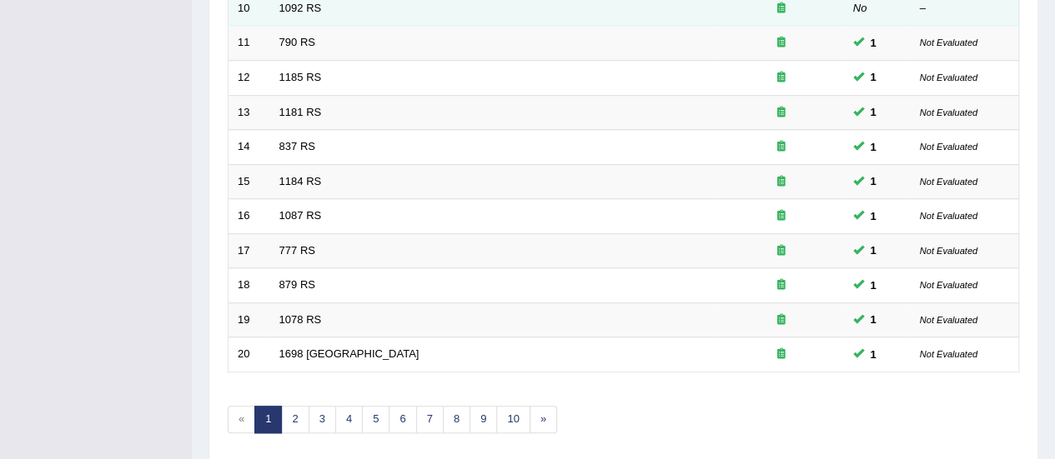
scroll to position [636, 0]
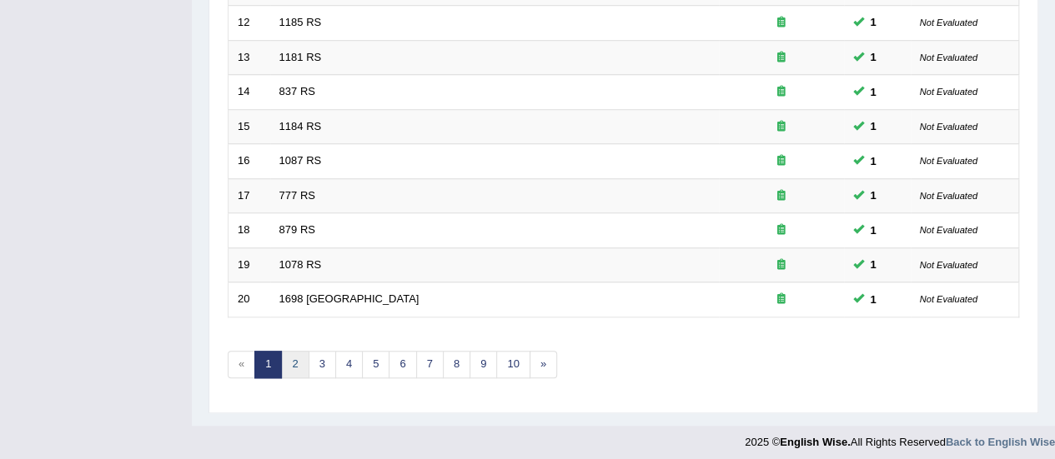
click at [298, 358] on link "2" at bounding box center [295, 365] width 28 height 28
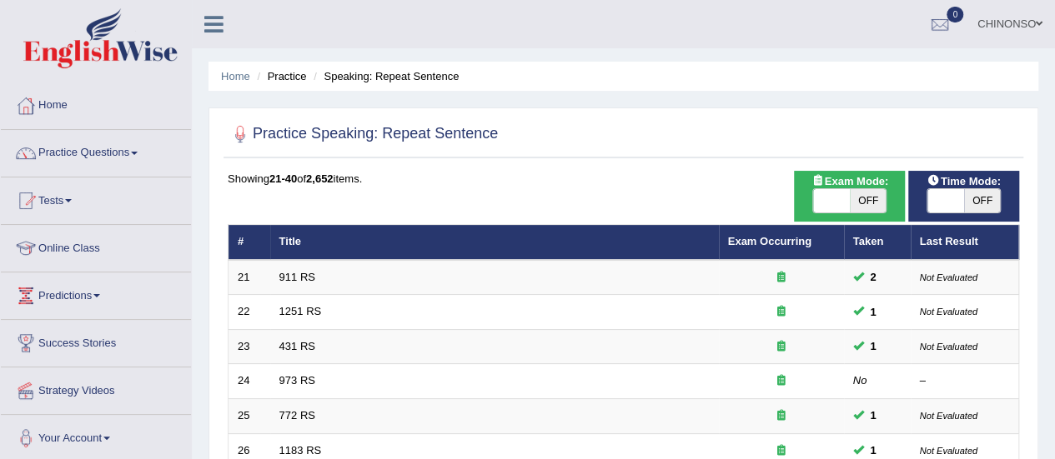
click at [840, 203] on span at bounding box center [831, 200] width 37 height 23
checkbox input "true"
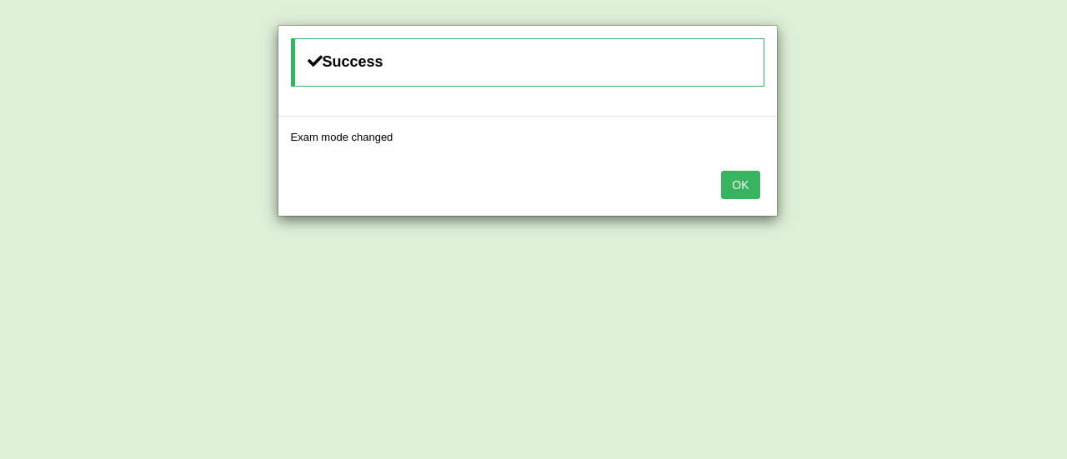
click at [742, 182] on button "OK" at bounding box center [740, 185] width 38 height 28
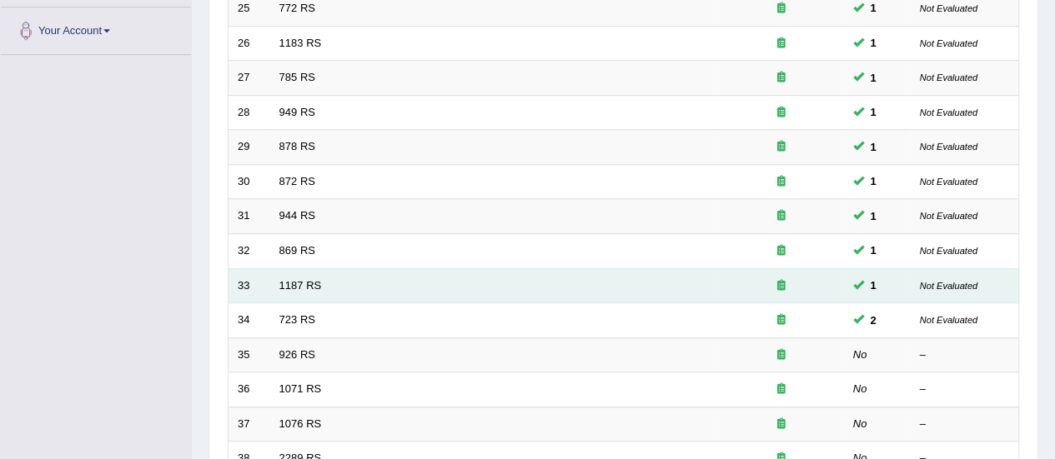
scroll to position [408, 0]
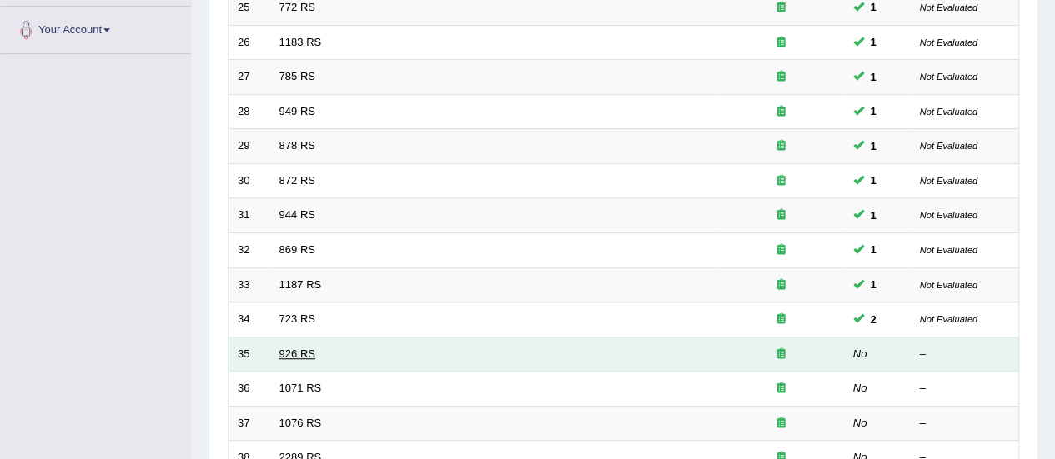
click at [298, 351] on link "926 RS" at bounding box center [297, 354] width 36 height 13
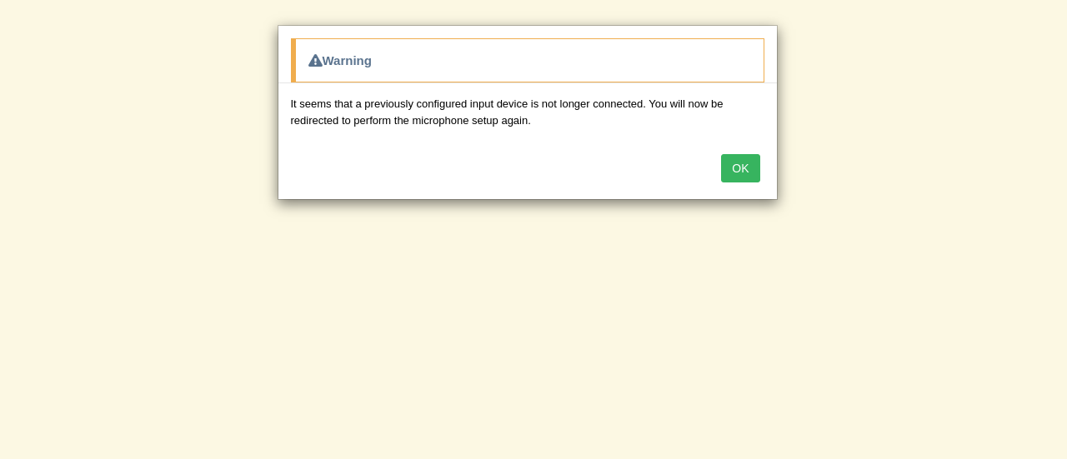
click at [744, 167] on button "OK" at bounding box center [740, 168] width 38 height 28
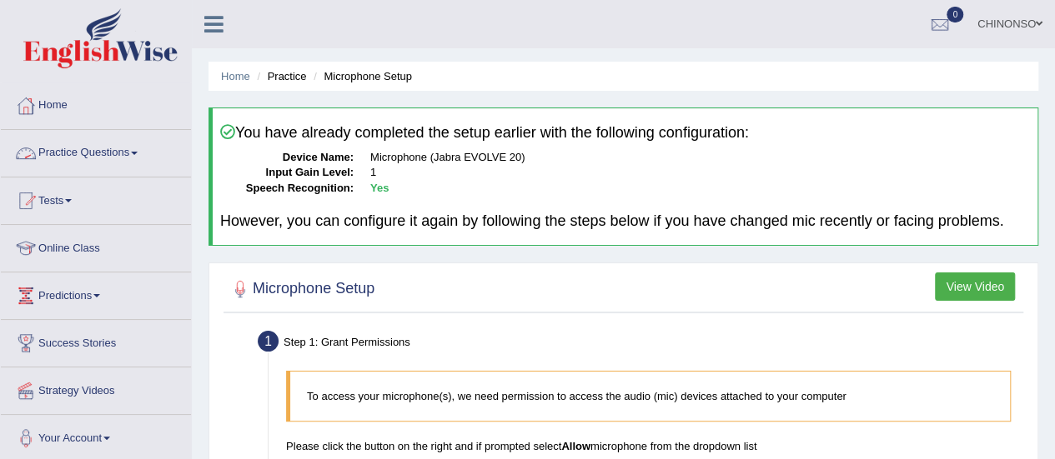
click at [74, 157] on link "Practice Questions" at bounding box center [96, 151] width 190 height 42
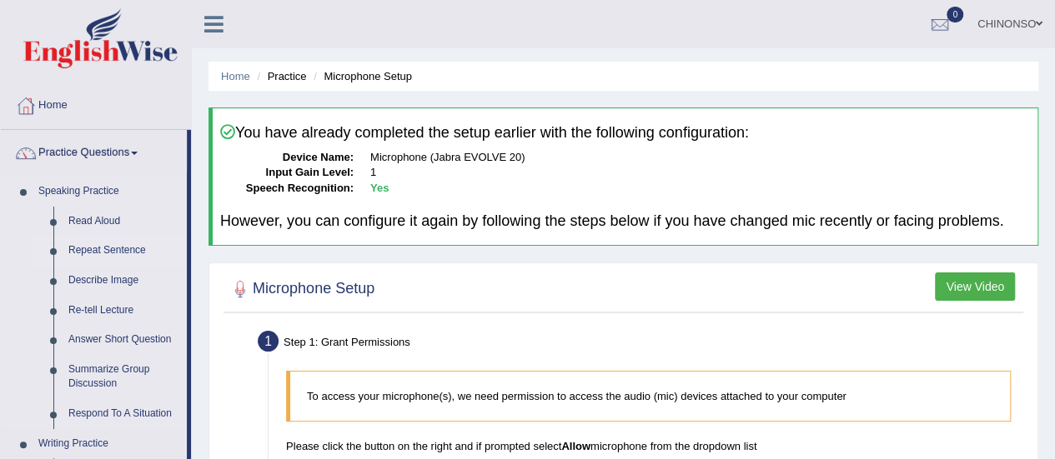
click at [105, 253] on link "Repeat Sentence" at bounding box center [124, 251] width 126 height 30
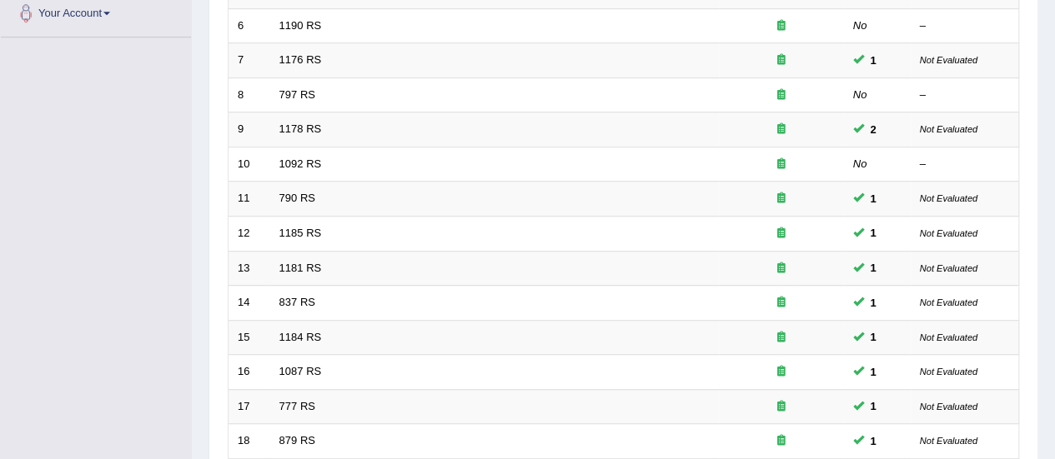
scroll to position [636, 0]
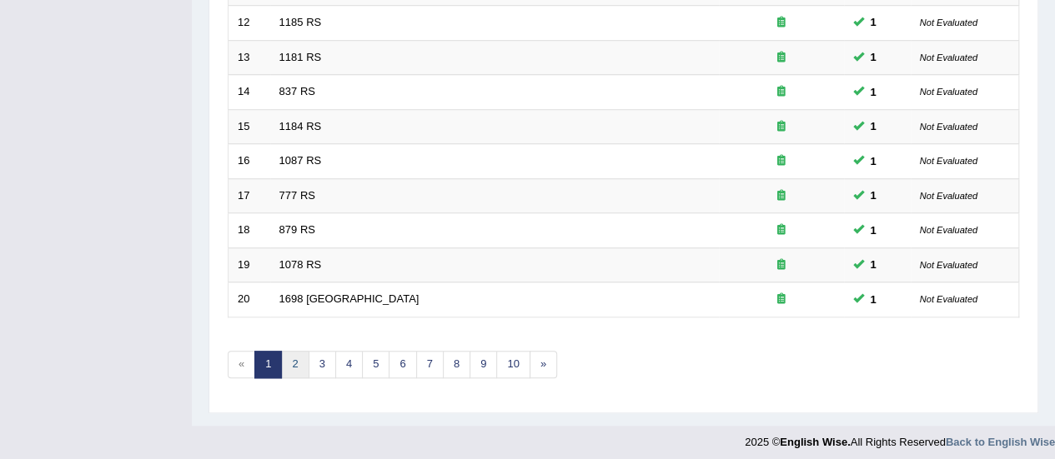
click at [287, 364] on link "2" at bounding box center [295, 365] width 28 height 28
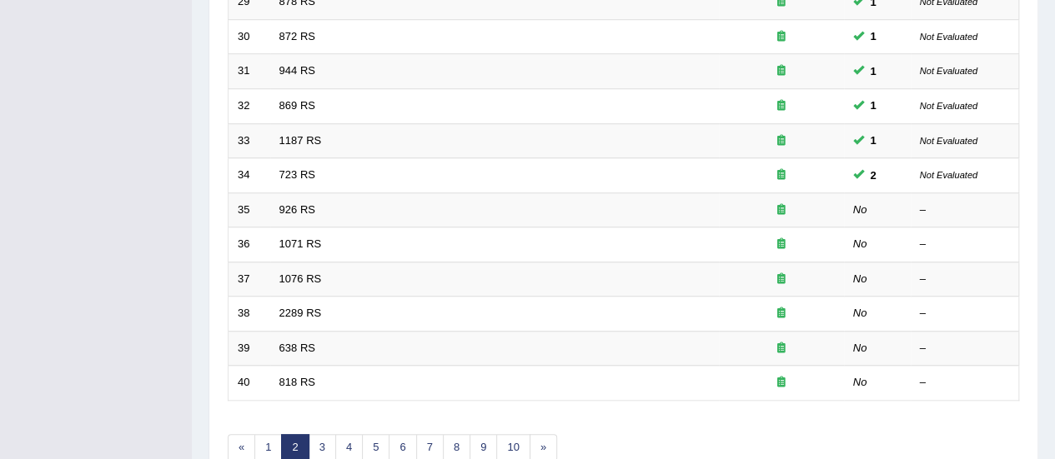
scroll to position [552, 0]
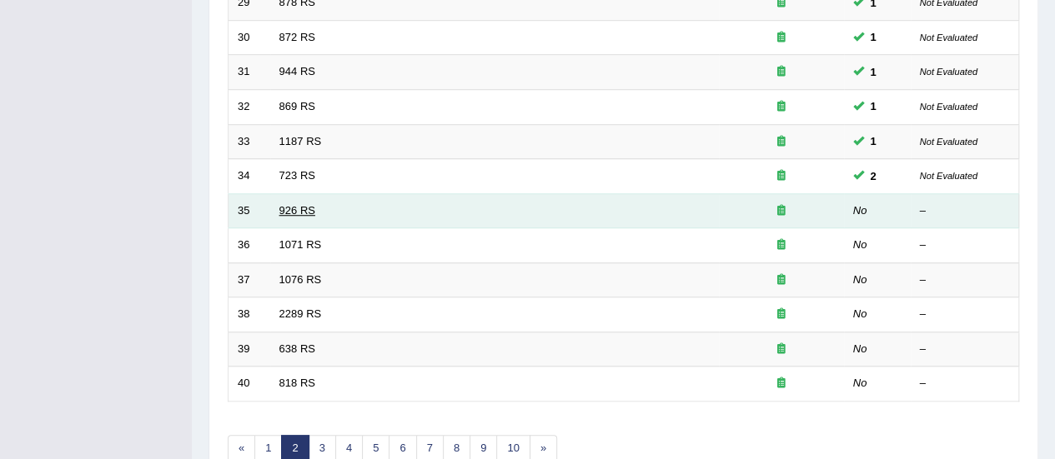
click at [288, 206] on link "926 RS" at bounding box center [297, 210] width 36 height 13
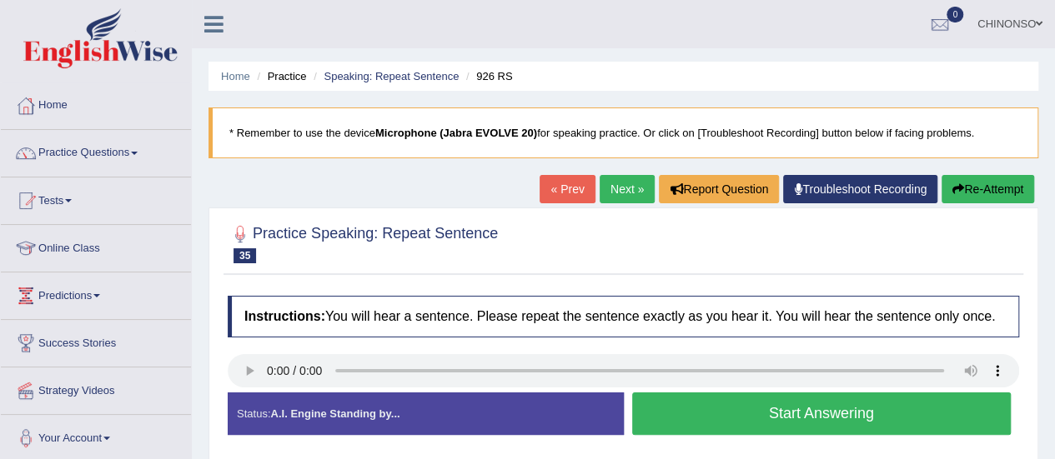
click at [695, 416] on button "Start Answering" at bounding box center [821, 414] width 379 height 43
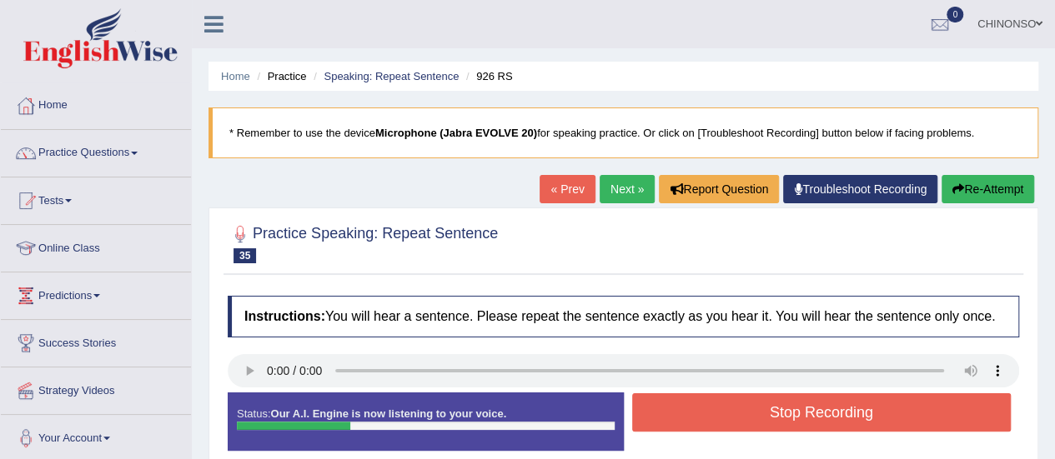
click at [695, 416] on button "Stop Recording" at bounding box center [821, 412] width 379 height 38
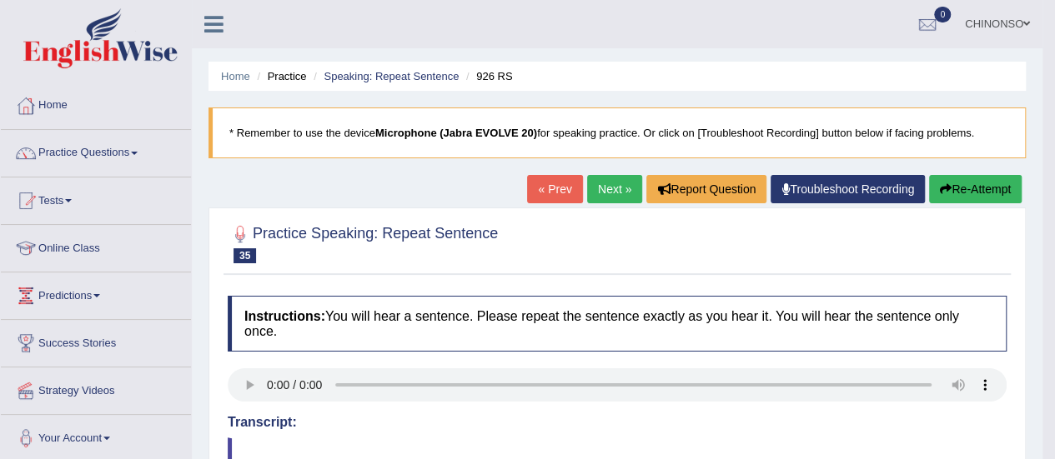
click at [609, 188] on link "Next »" at bounding box center [614, 189] width 55 height 28
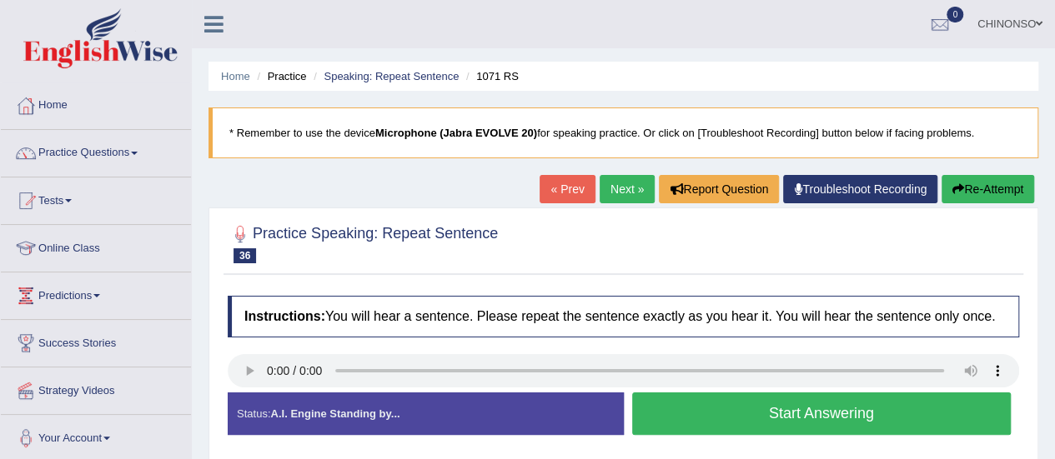
click at [727, 413] on button "Start Answering" at bounding box center [821, 414] width 379 height 43
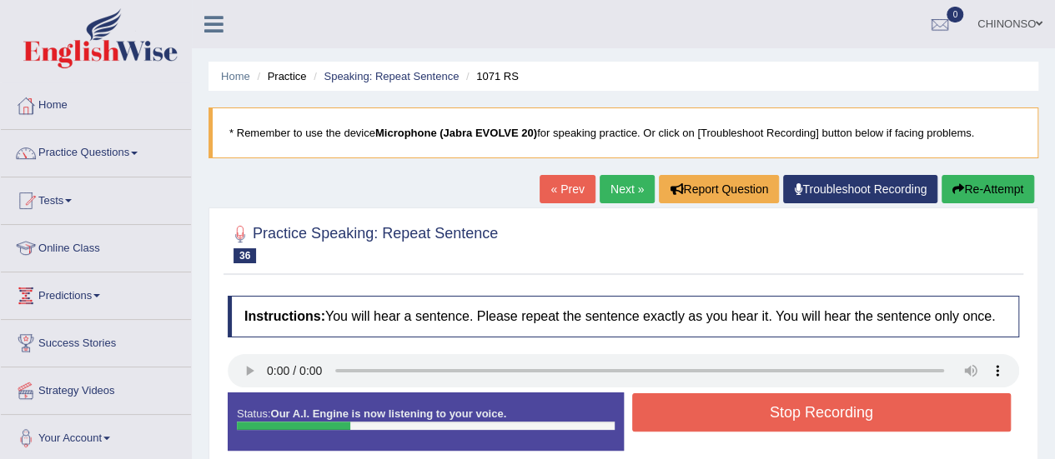
click at [727, 413] on button "Stop Recording" at bounding box center [821, 412] width 379 height 38
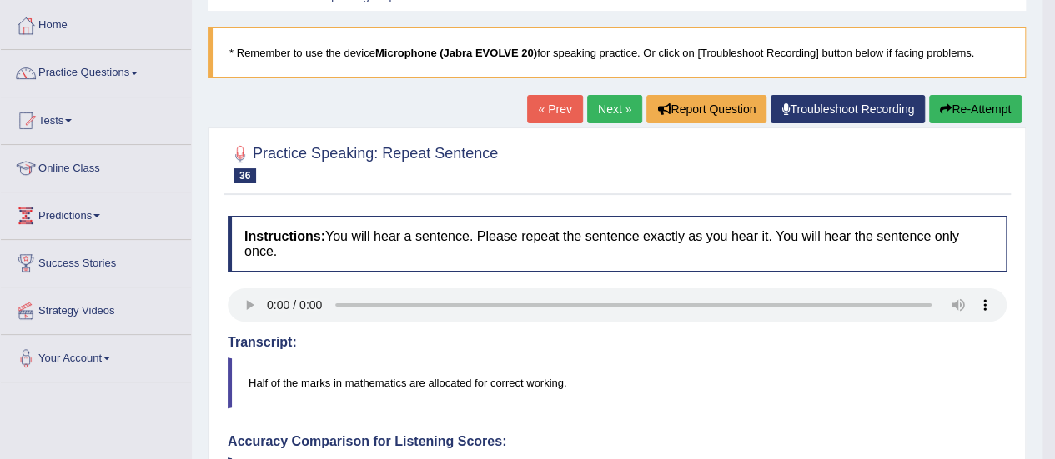
scroll to position [79, 0]
click at [611, 113] on link "Next »" at bounding box center [614, 110] width 55 height 28
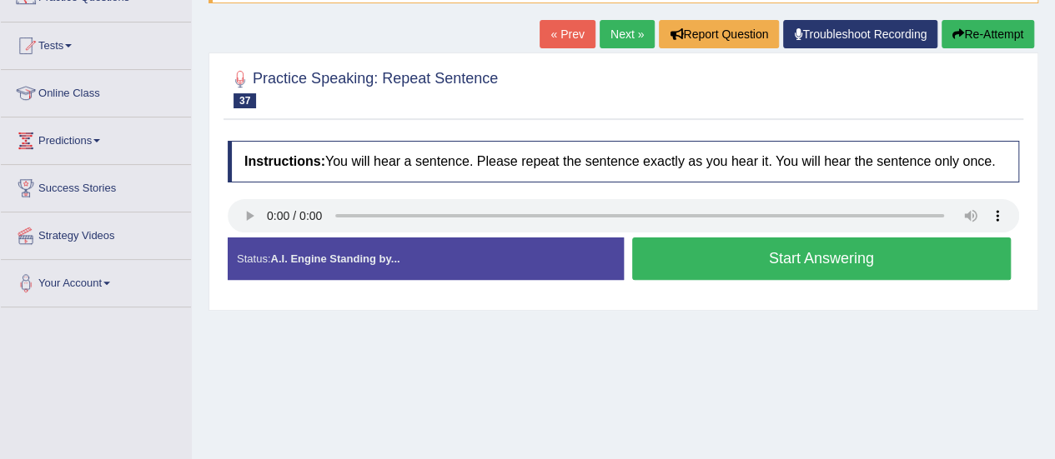
scroll to position [156, 0]
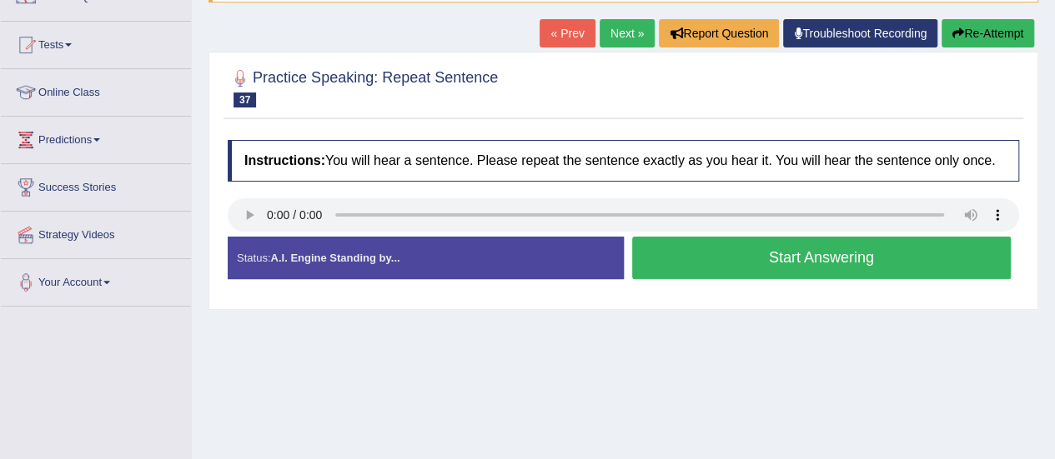
click at [714, 260] on button "Start Answering" at bounding box center [821, 258] width 379 height 43
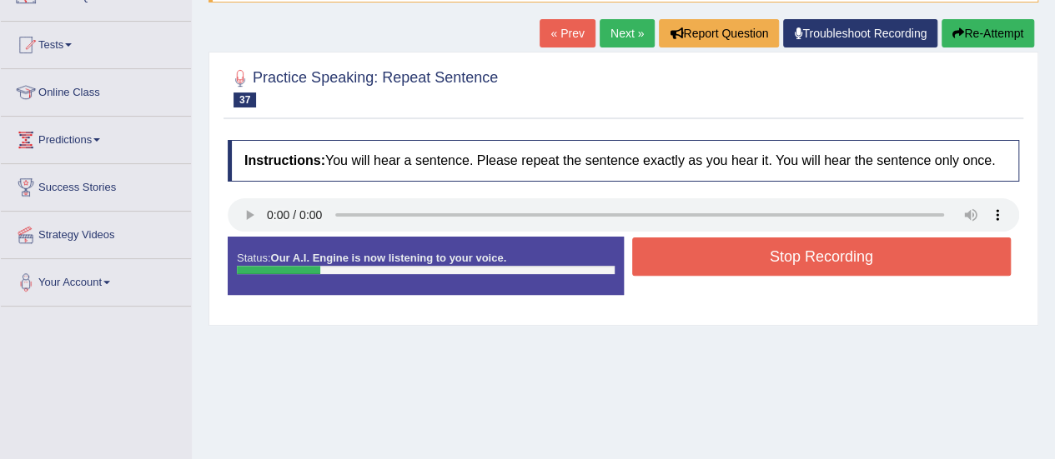
click at [714, 260] on button "Stop Recording" at bounding box center [821, 257] width 379 height 38
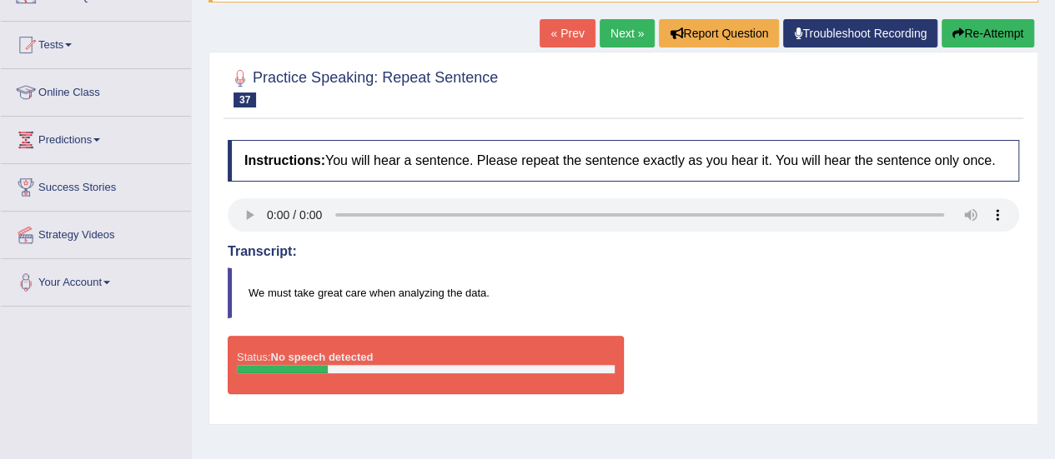
click at [310, 361] on div "Status: No speech detected" at bounding box center [426, 365] width 396 height 58
click at [331, 293] on blockquote "We must take great care when analyzing the data." at bounding box center [623, 293] width 791 height 51
click at [458, 349] on div "Status: No speech detected" at bounding box center [426, 365] width 396 height 58
click at [619, 31] on link "Next »" at bounding box center [626, 33] width 55 height 28
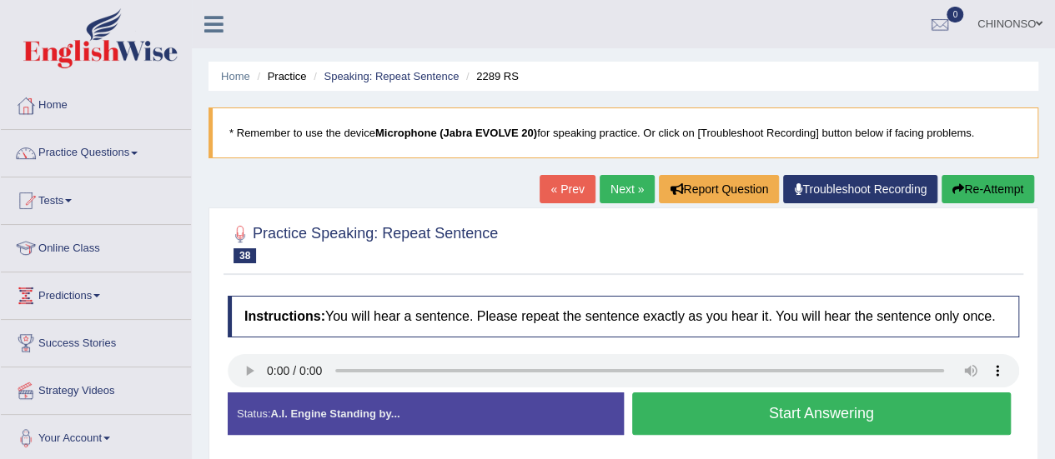
click at [660, 411] on button "Start Answering" at bounding box center [821, 414] width 379 height 43
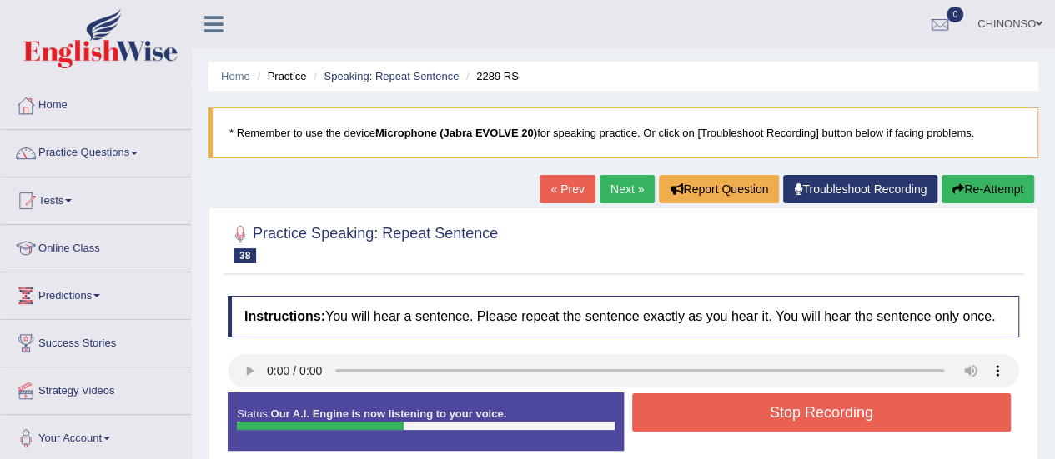
click at [660, 411] on button "Stop Recording" at bounding box center [821, 412] width 379 height 38
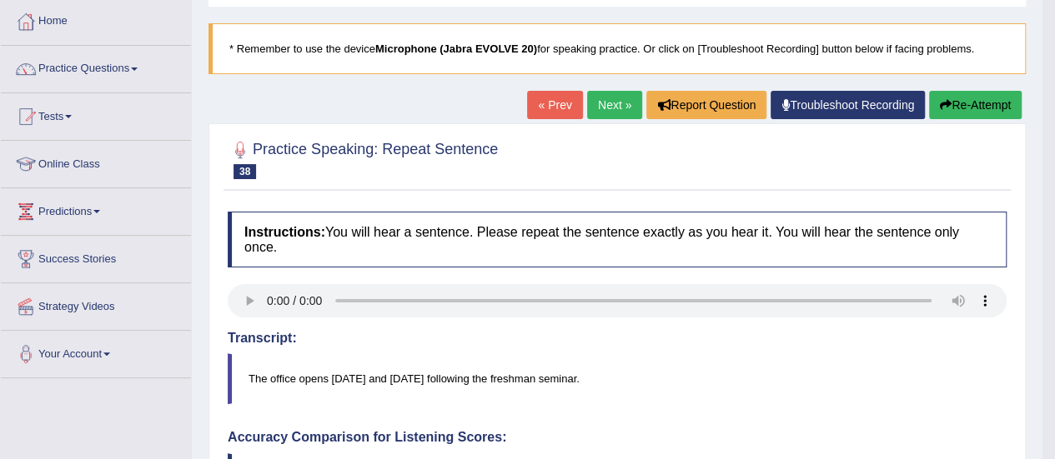
scroll to position [82, 0]
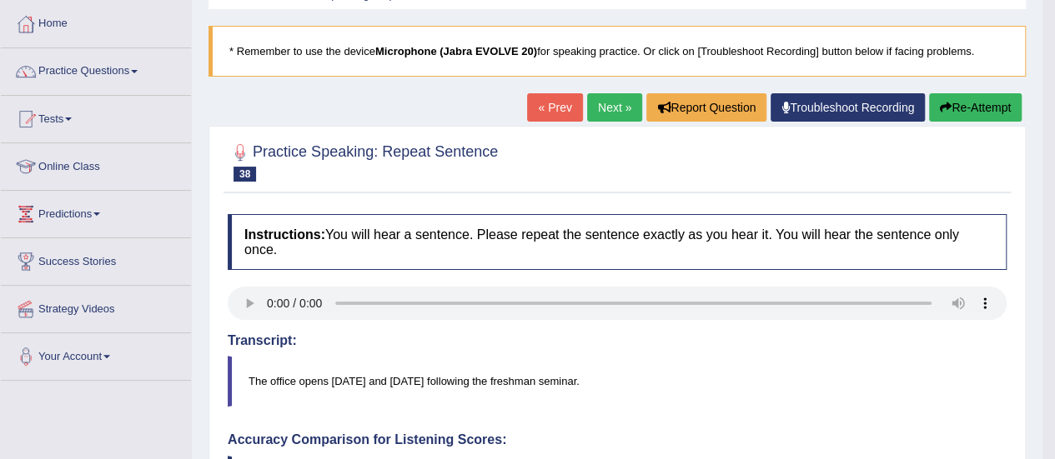
click at [613, 111] on link "Next »" at bounding box center [614, 107] width 55 height 28
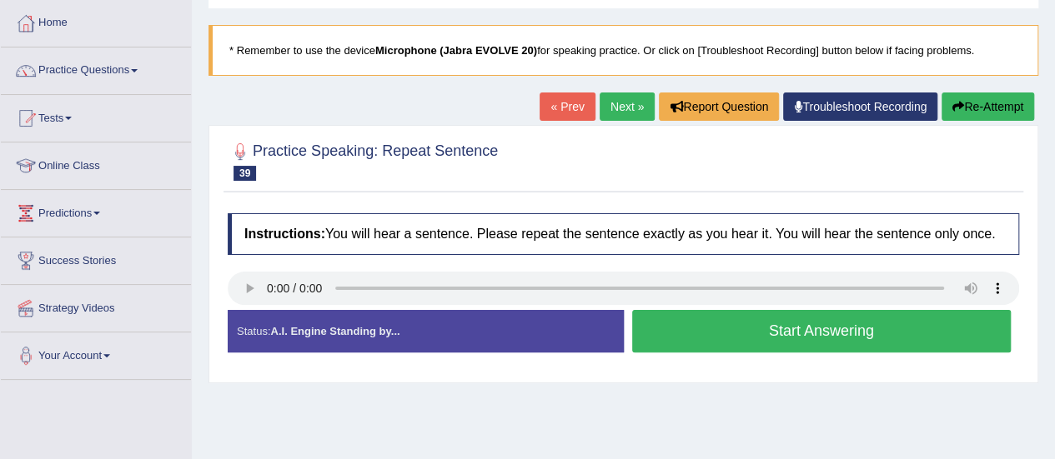
scroll to position [84, 0]
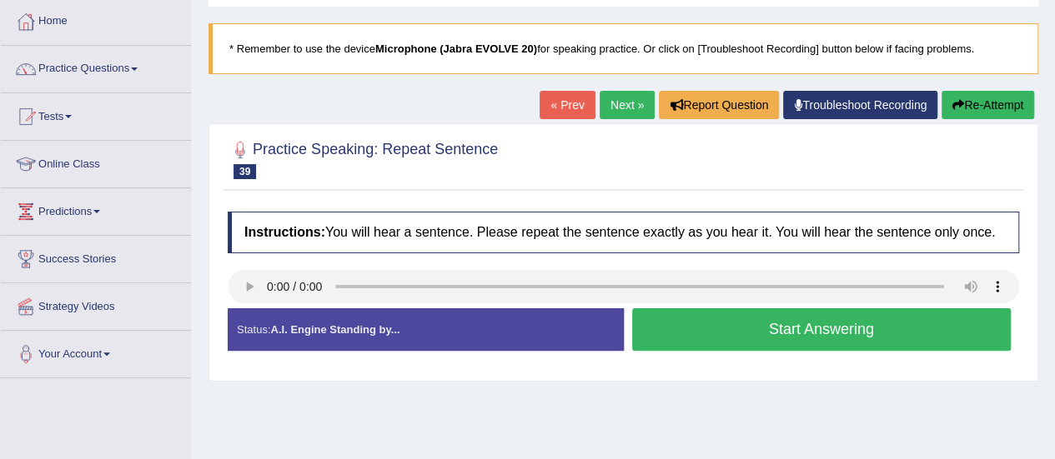
click at [743, 326] on button "Start Answering" at bounding box center [821, 329] width 379 height 43
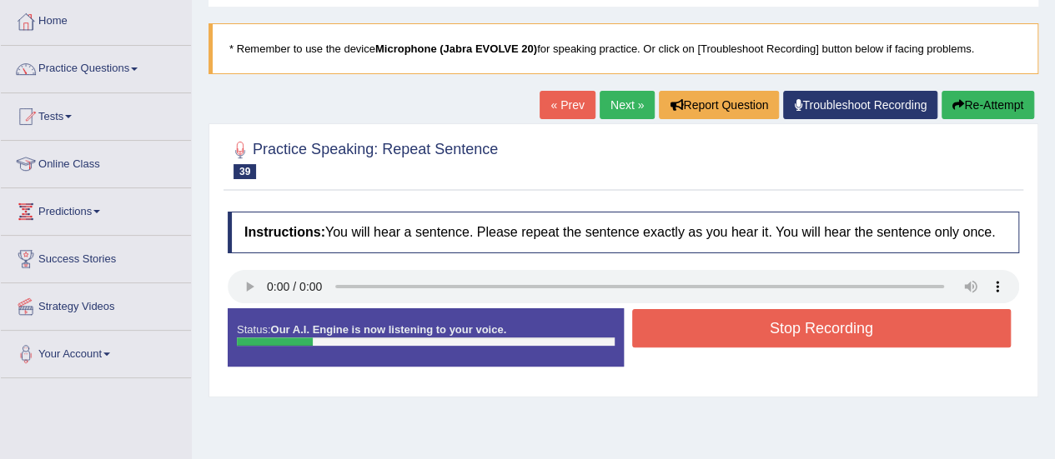
click at [743, 326] on button "Stop Recording" at bounding box center [821, 328] width 379 height 38
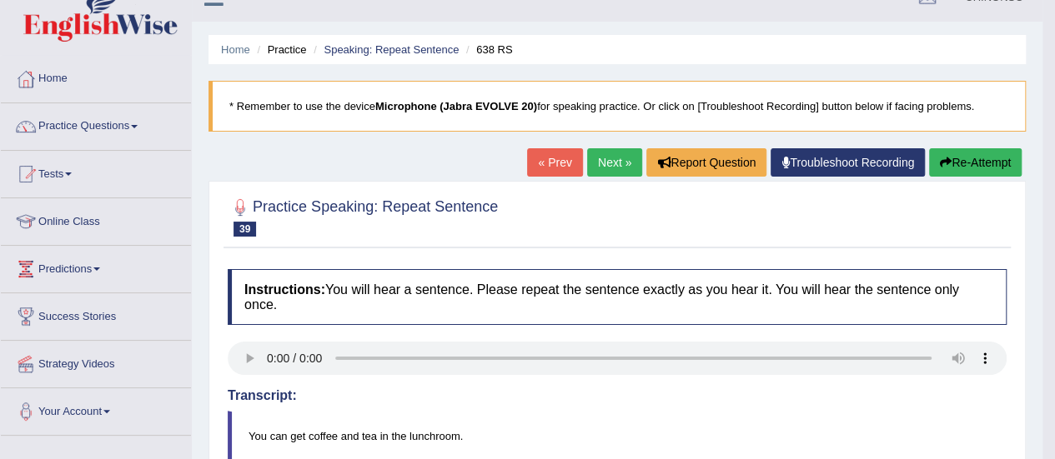
scroll to position [0, 0]
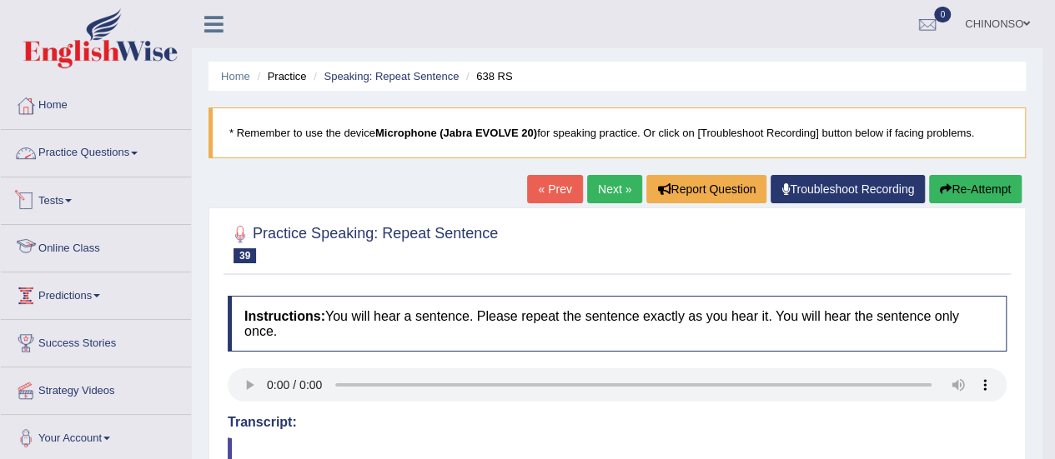
click at [115, 153] on link "Practice Questions" at bounding box center [96, 151] width 190 height 42
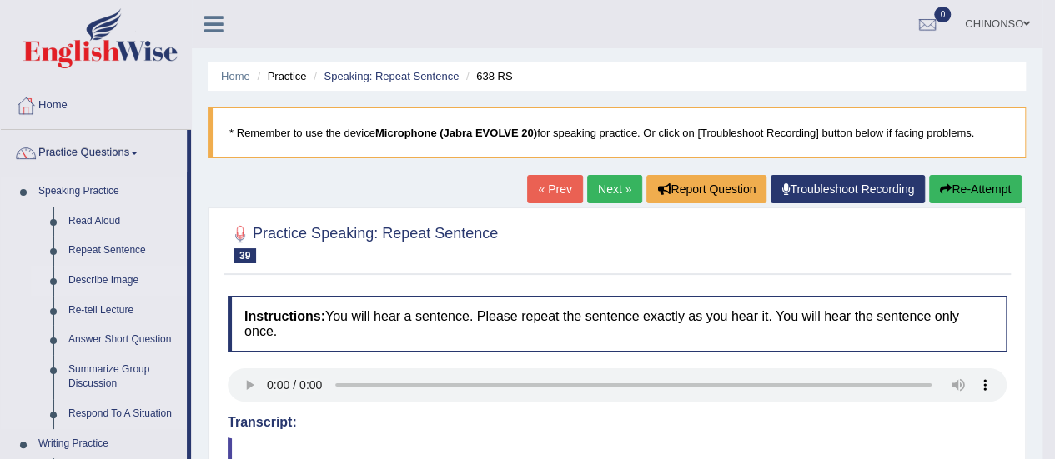
click at [120, 280] on link "Describe Image" at bounding box center [124, 281] width 126 height 30
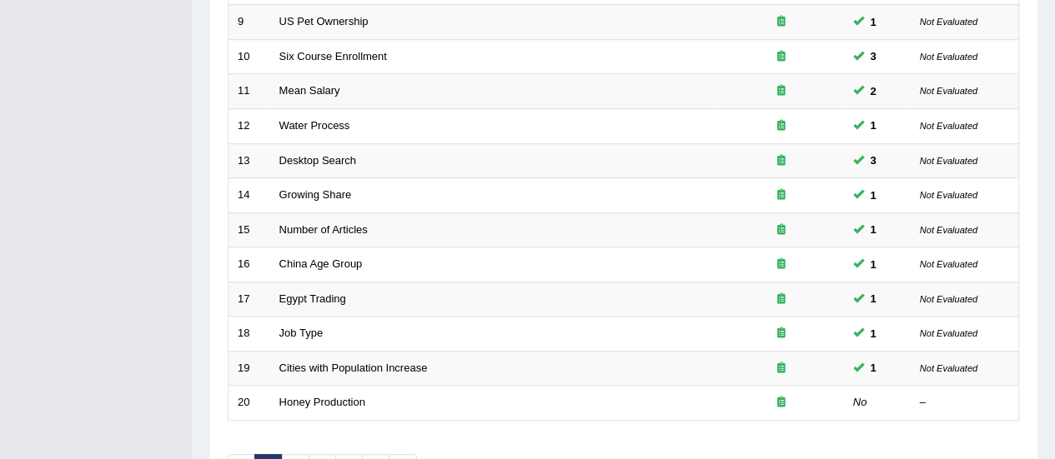
scroll to position [636, 0]
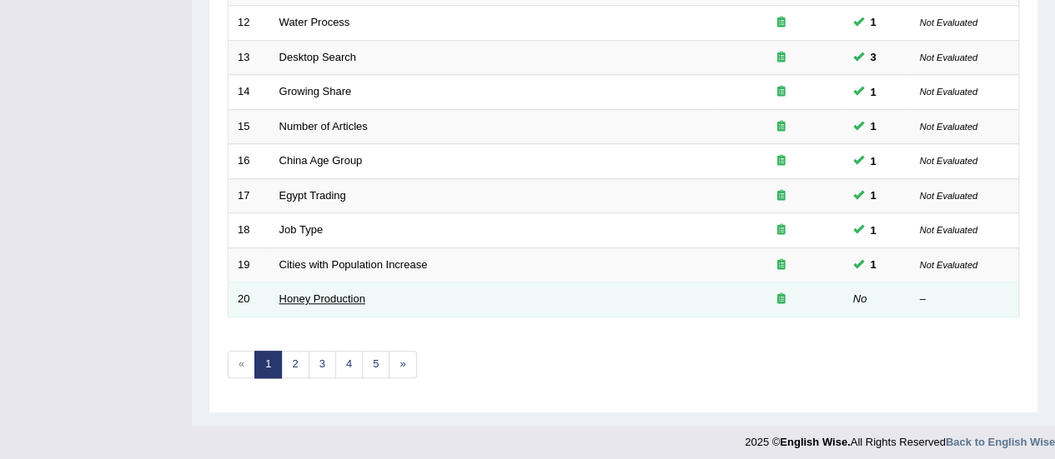
click at [325, 293] on link "Honey Production" at bounding box center [322, 299] width 86 height 13
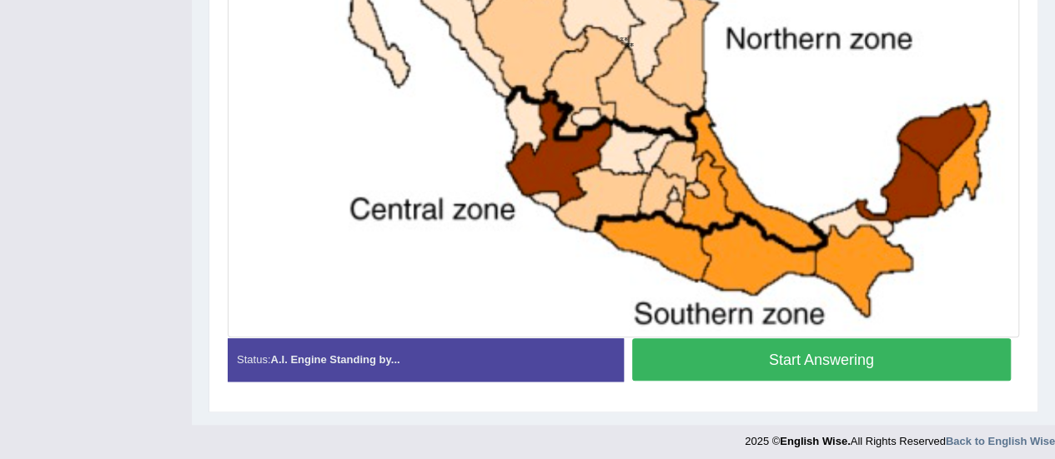
scroll to position [629, 0]
click at [754, 356] on button "Start Answering" at bounding box center [821, 359] width 379 height 43
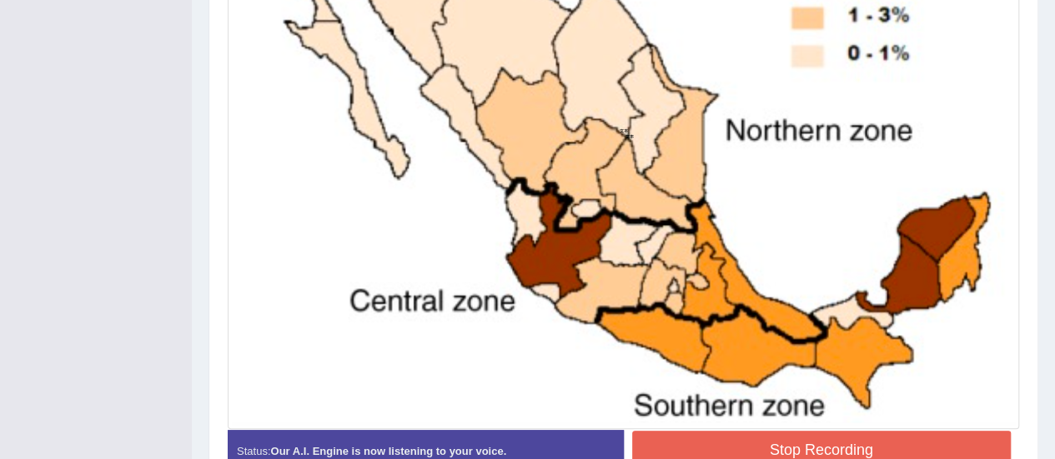
scroll to position [545, 0]
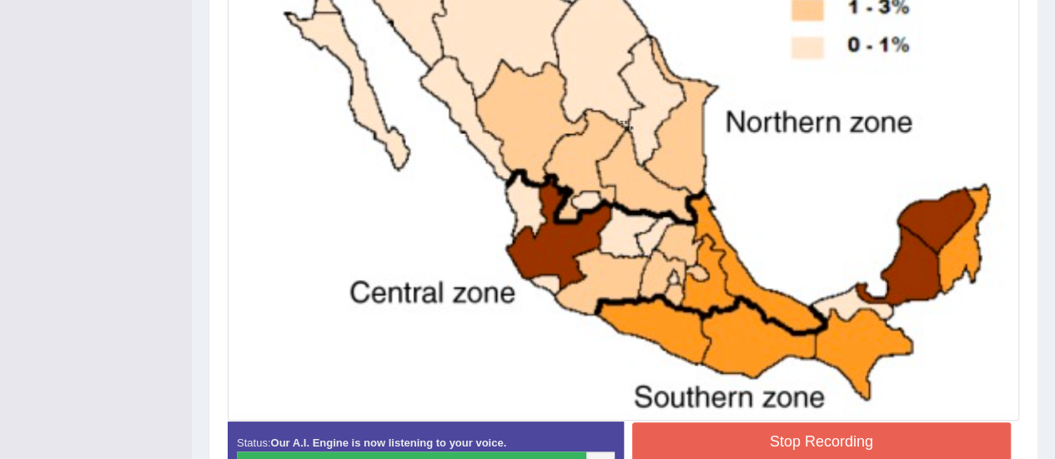
click at [757, 431] on button "Stop Recording" at bounding box center [821, 442] width 379 height 38
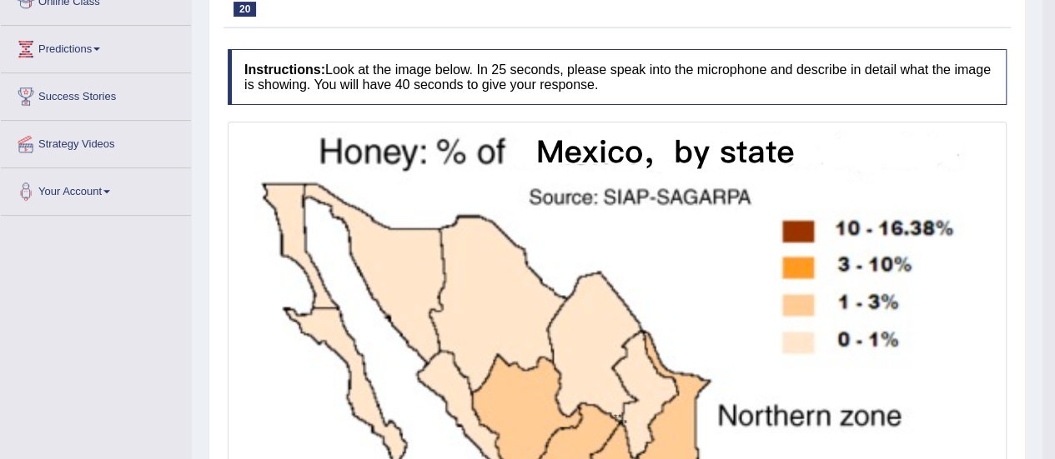
scroll to position [0, 0]
